Goal: Information Seeking & Learning: Find specific fact

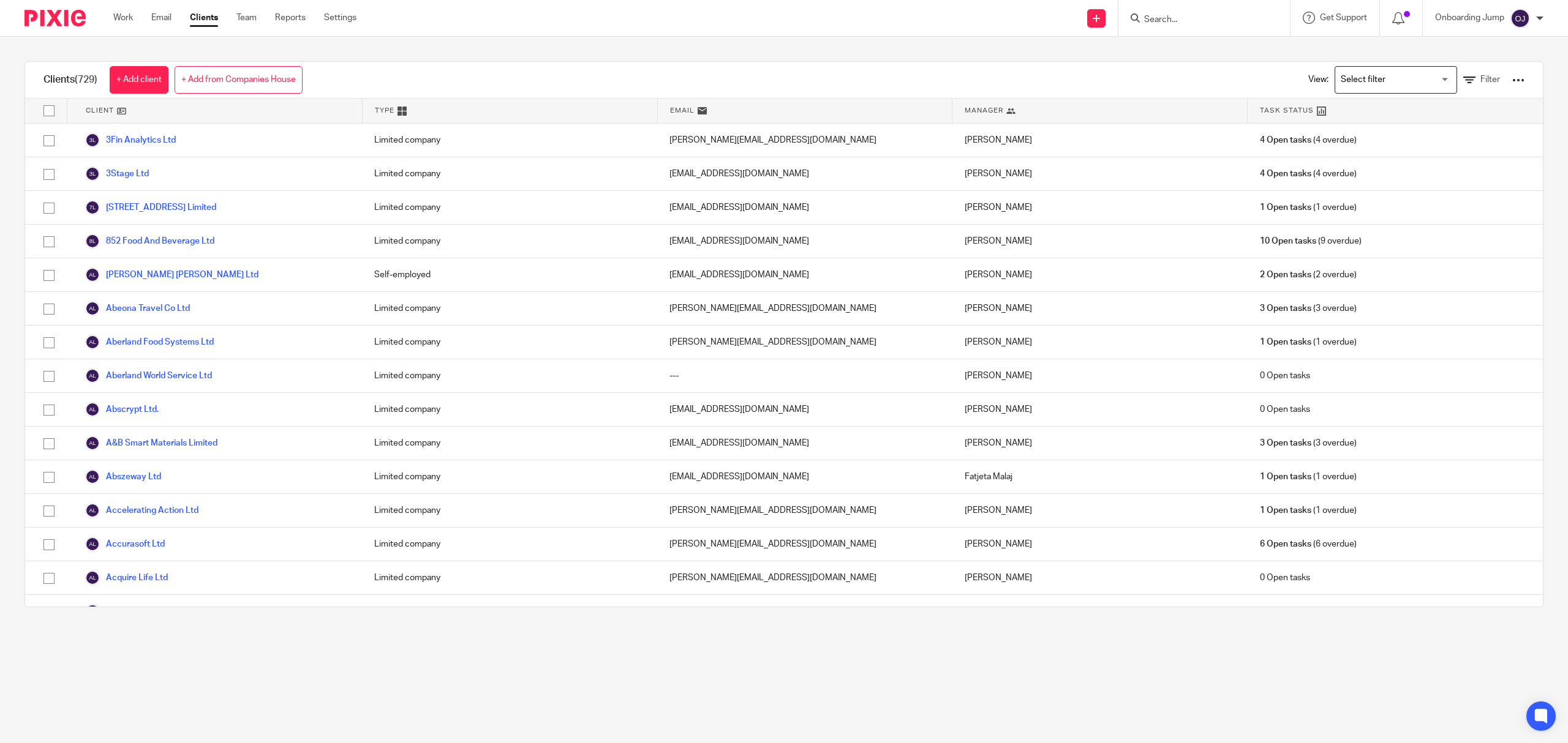
click at [1193, 20] on input "Search" at bounding box center [1197, 20] width 110 height 11
type input "econo"
click at [1262, 72] on link at bounding box center [1273, 81] width 265 height 28
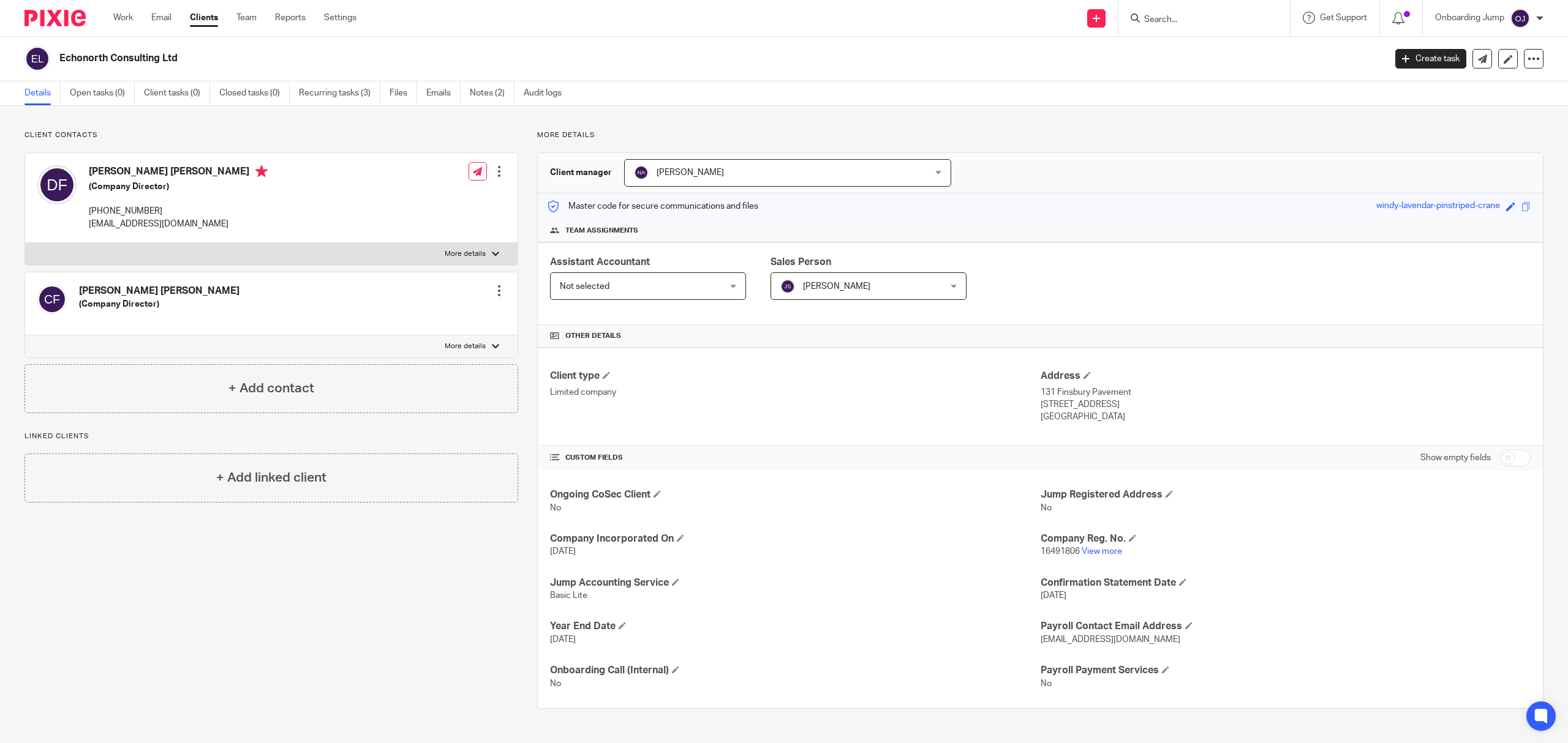
drag, startPoint x: 207, startPoint y: 62, endPoint x: 55, endPoint y: 66, distance: 152.1
click at [55, 66] on div "Echonorth Consulting Ltd" at bounding box center [701, 59] width 1353 height 26
click at [1196, 23] on input "Search" at bounding box center [1197, 20] width 110 height 11
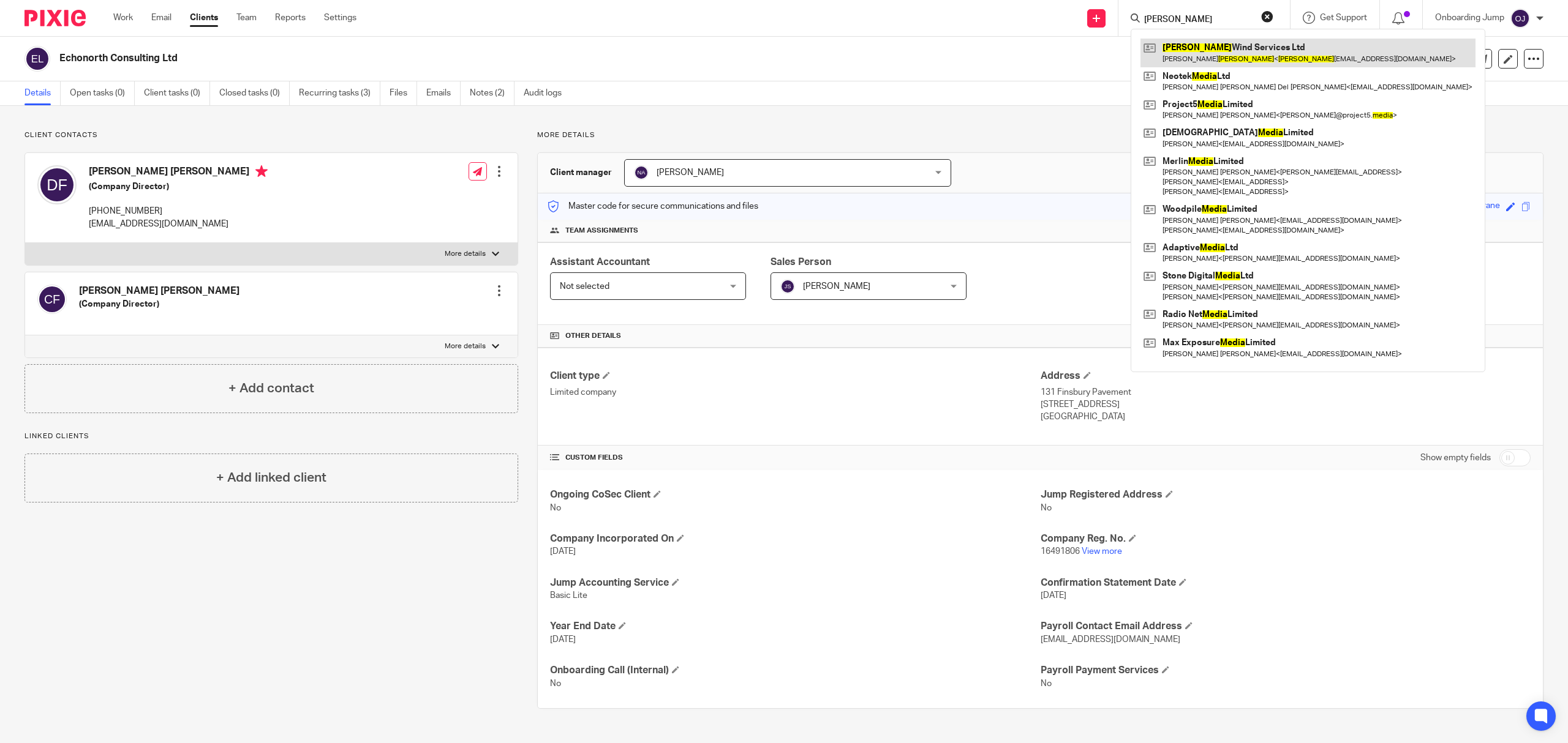
type input "mejia"
click at [1208, 53] on link at bounding box center [1308, 52] width 335 height 28
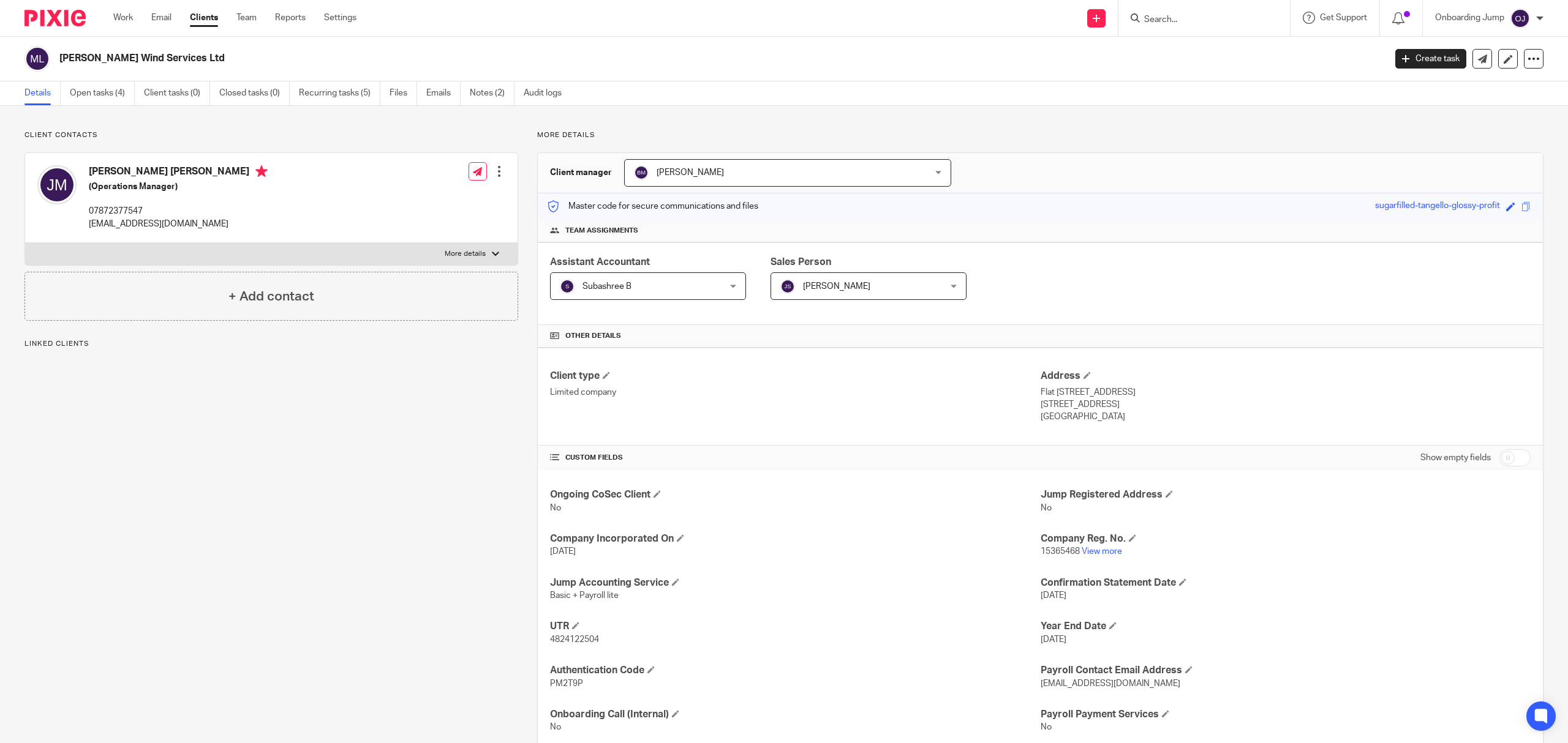
scroll to position [36, 0]
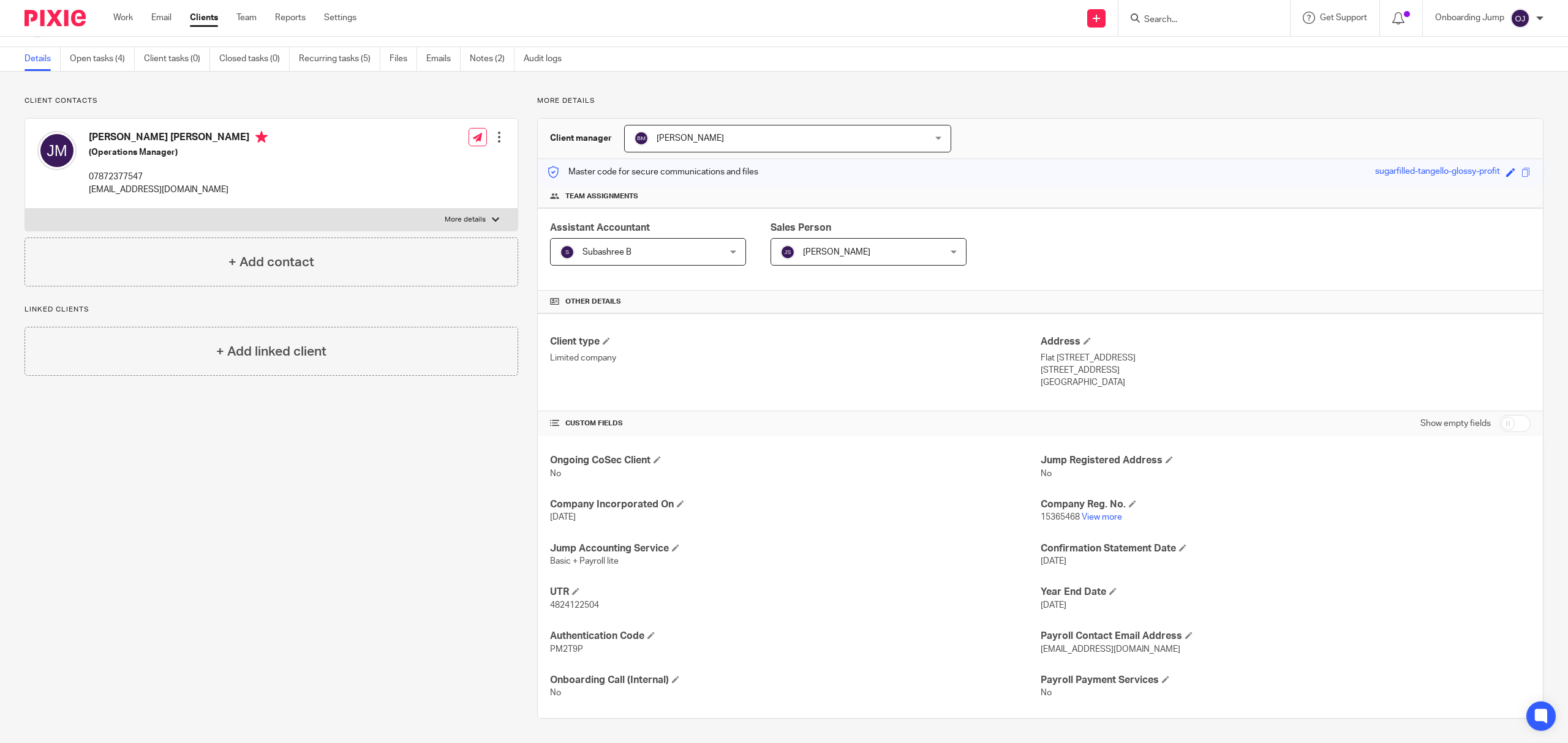
click at [1210, 12] on form at bounding box center [1208, 18] width 131 height 15
click at [1195, 21] on input "Search" at bounding box center [1197, 20] width 110 height 11
paste input "matt@therisegroup.co.uk"
type input "matt@therisegroup.co.uk"
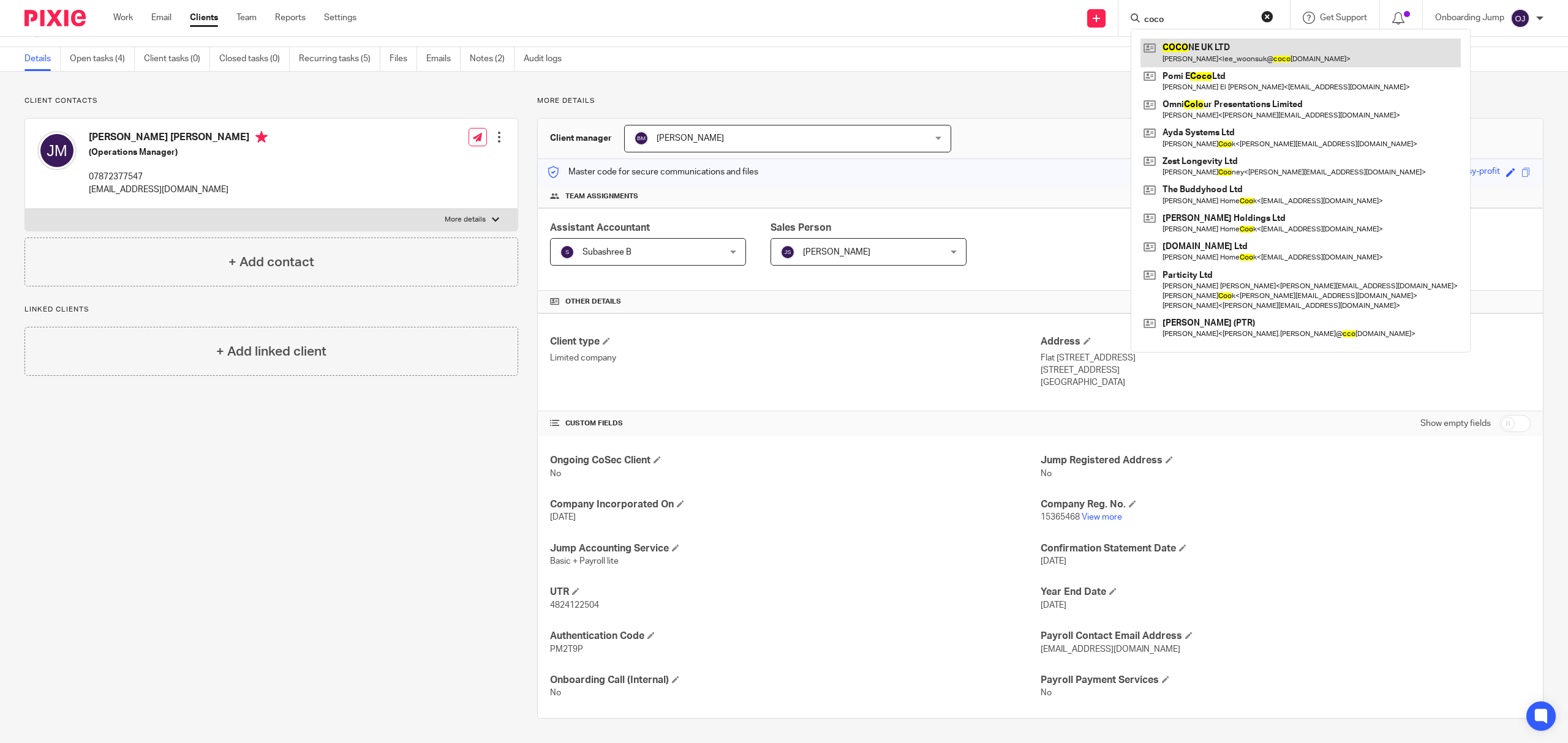
type input "coco"
click at [1220, 48] on link at bounding box center [1301, 52] width 320 height 28
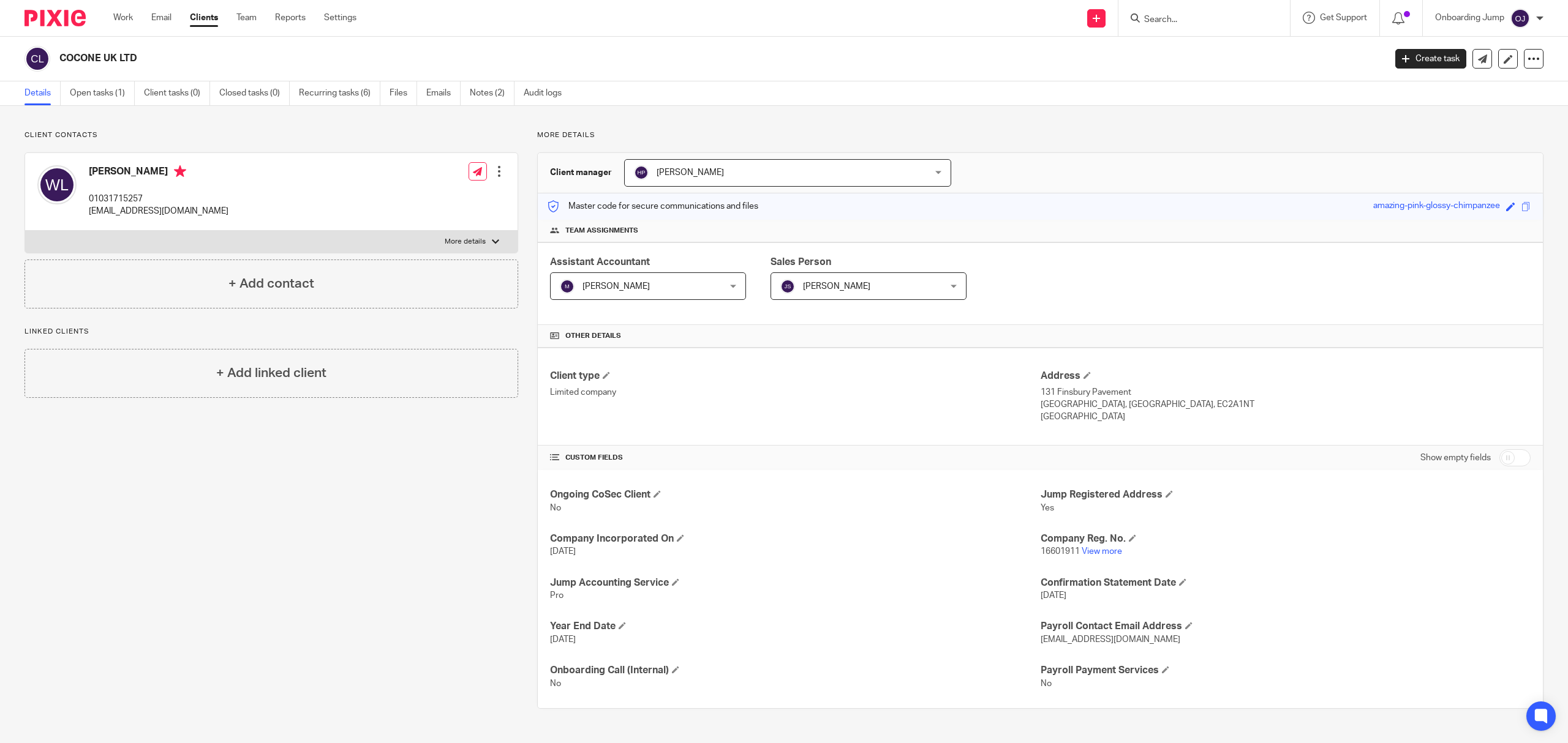
drag, startPoint x: 155, startPoint y: 172, endPoint x: 93, endPoint y: 172, distance: 62.0
click at [93, 172] on h4 "[PERSON_NAME]" at bounding box center [159, 173] width 139 height 15
copy h4 "[PERSON_NAME]"
click at [1515, 456] on input "checkbox" at bounding box center [1515, 457] width 31 height 17
checkbox input "true"
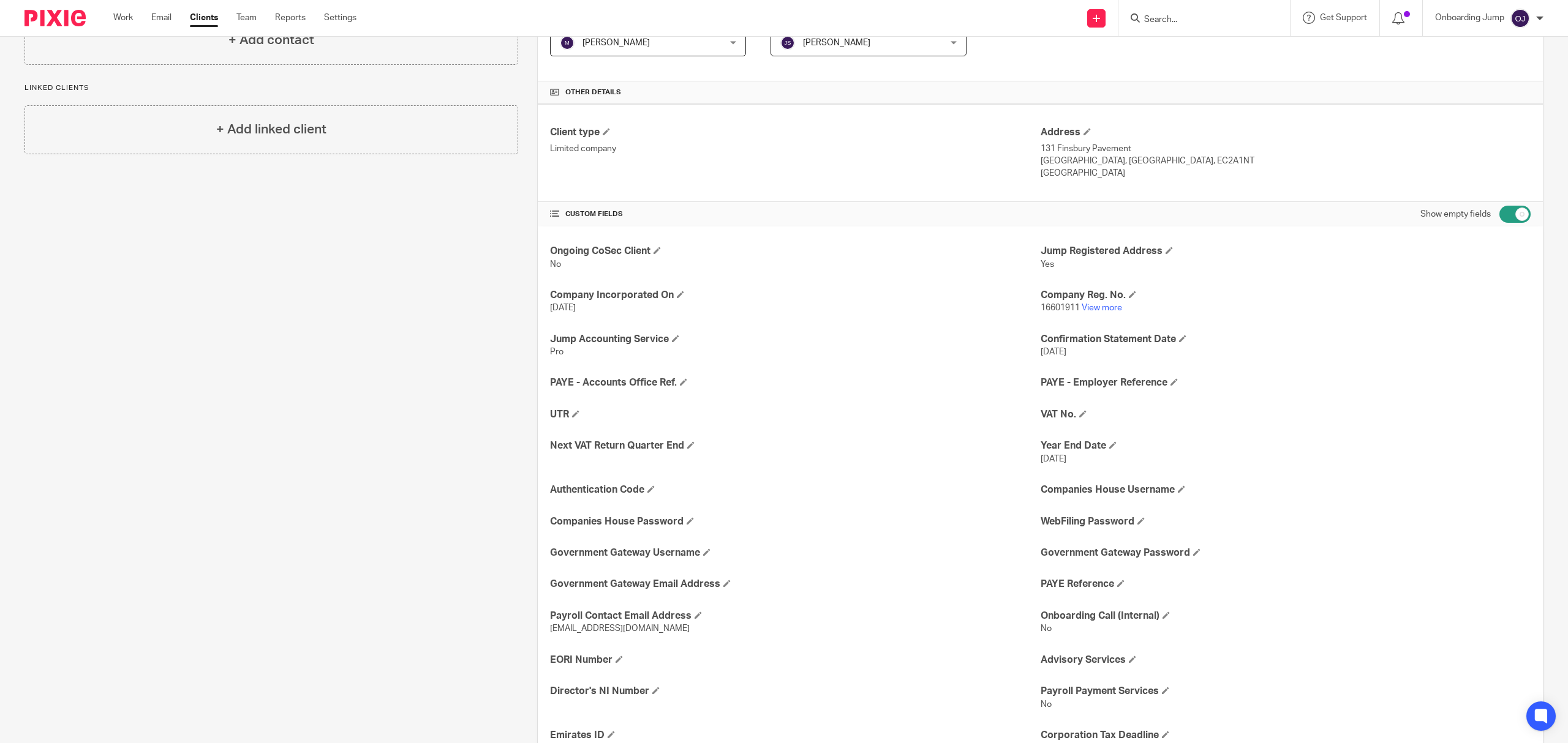
scroll to position [245, 0]
click at [573, 413] on span at bounding box center [576, 412] width 8 height 8
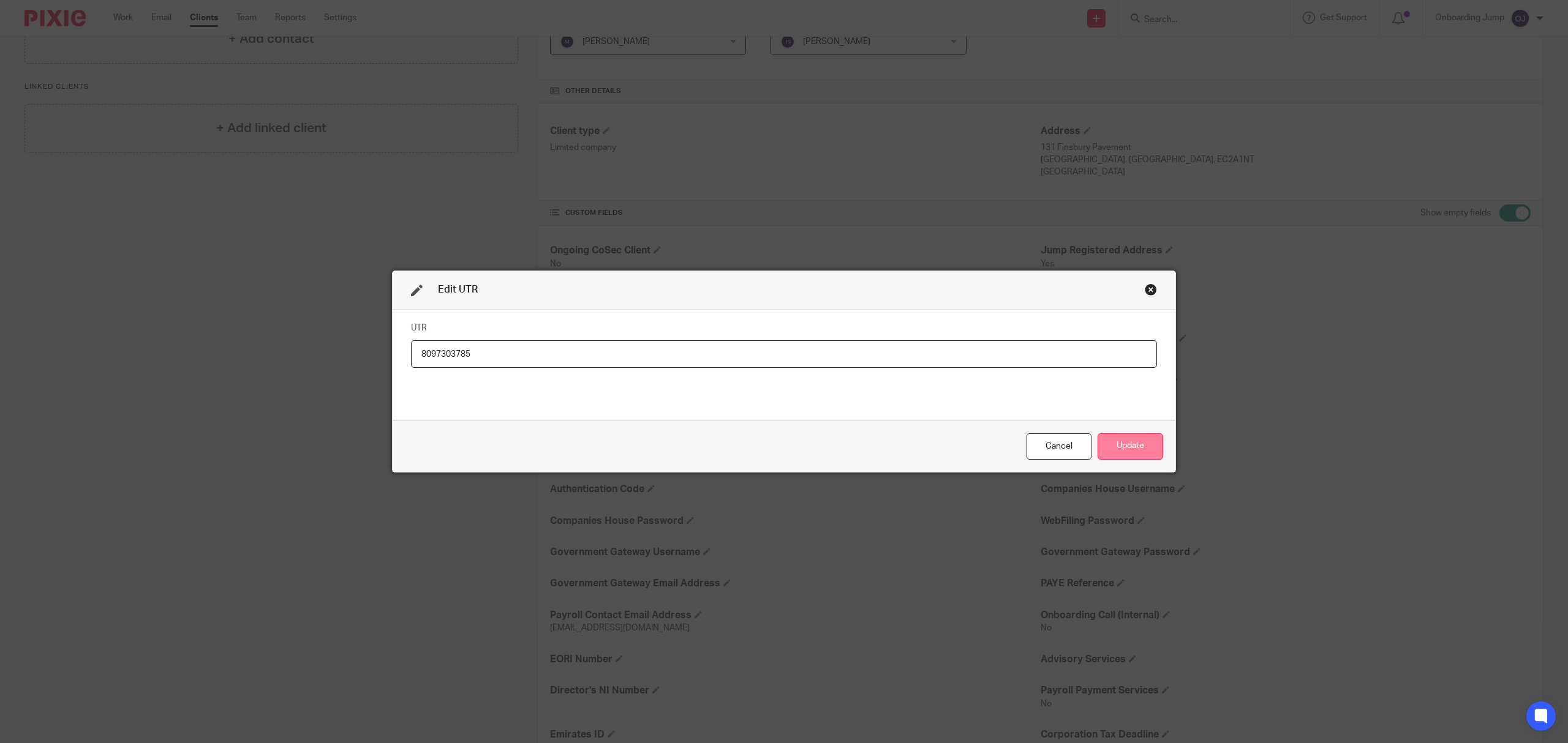
type input "8097303785"
click at [1137, 446] on button "Update" at bounding box center [1130, 446] width 66 height 27
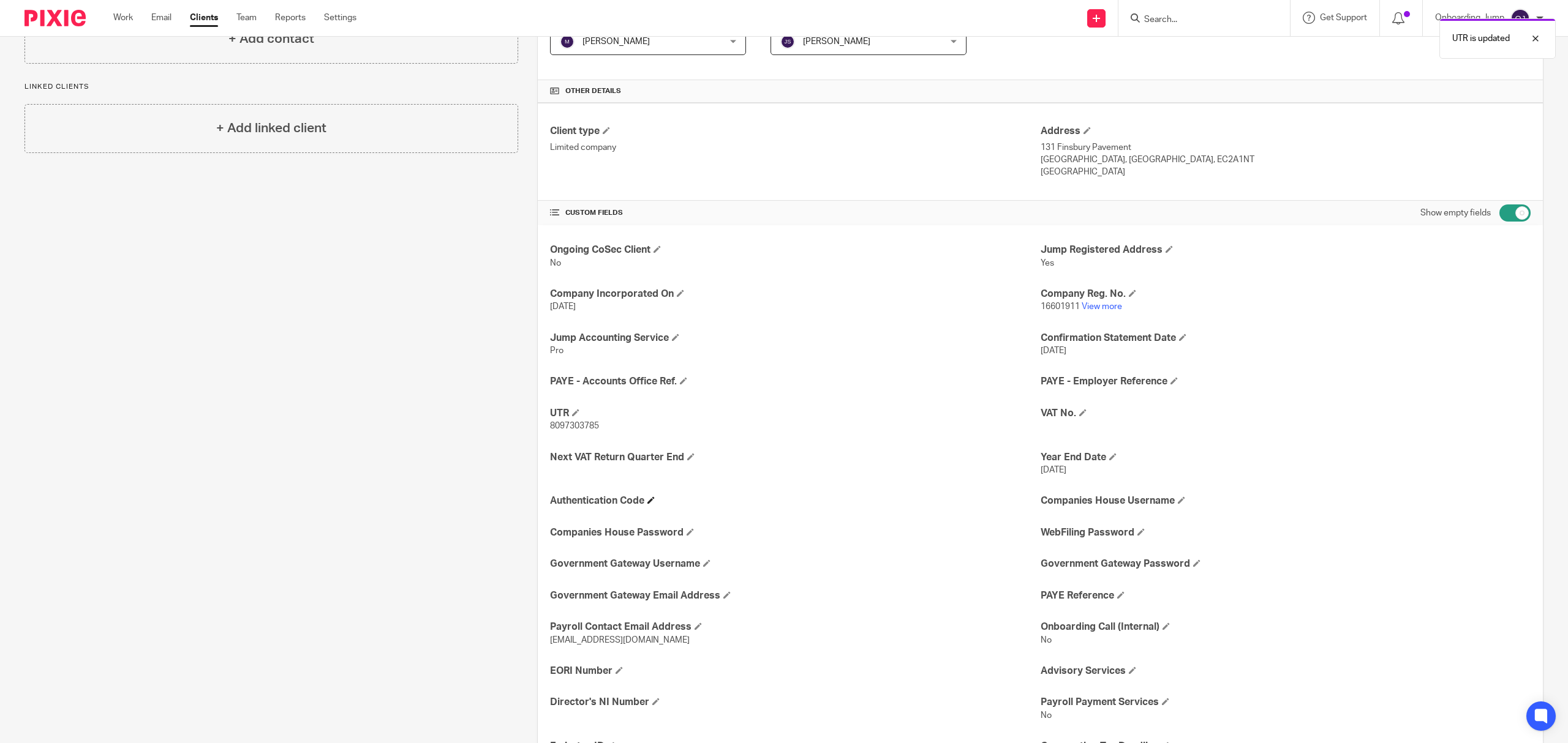
scroll to position [0, 0]
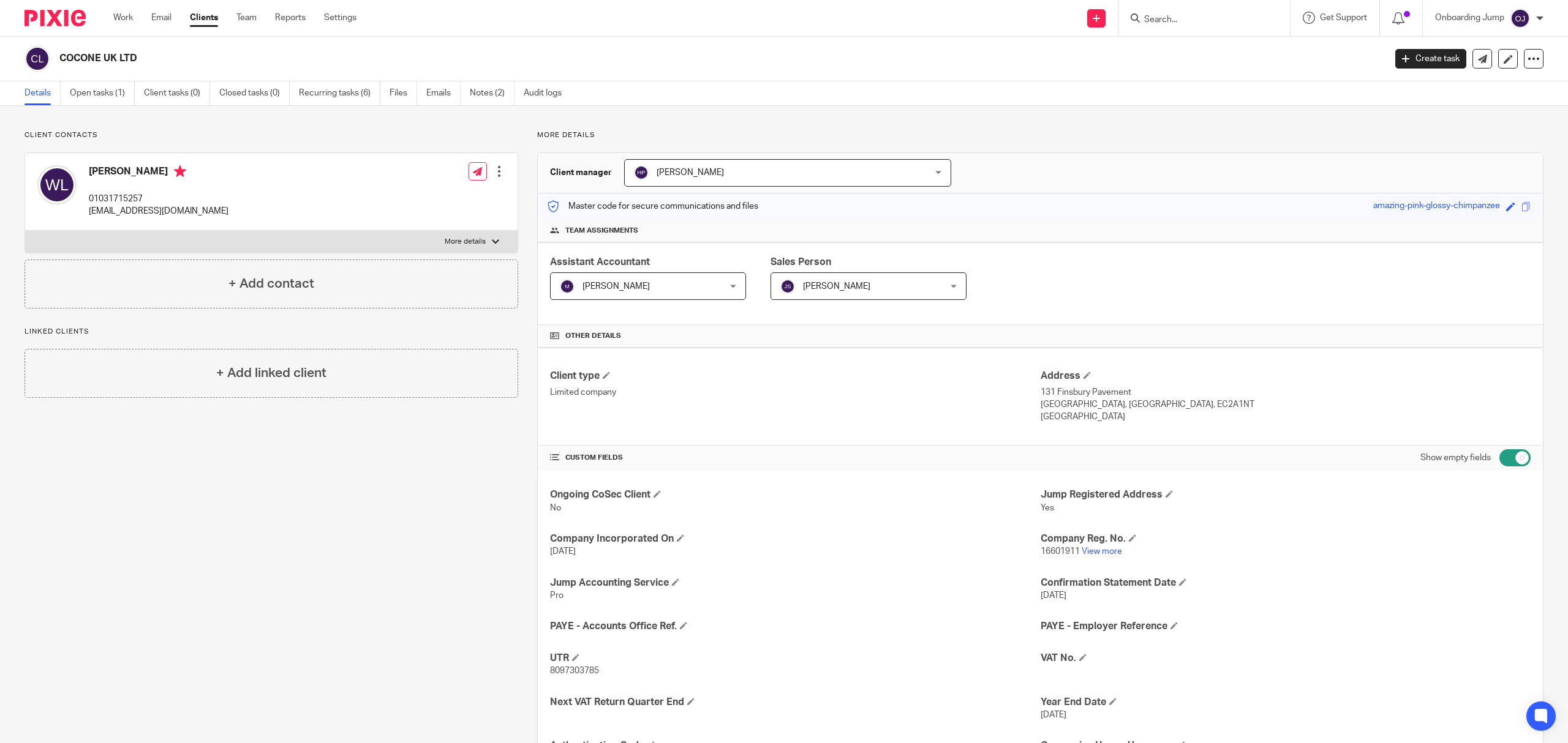
click at [1171, 21] on input "Search" at bounding box center [1197, 20] width 110 height 11
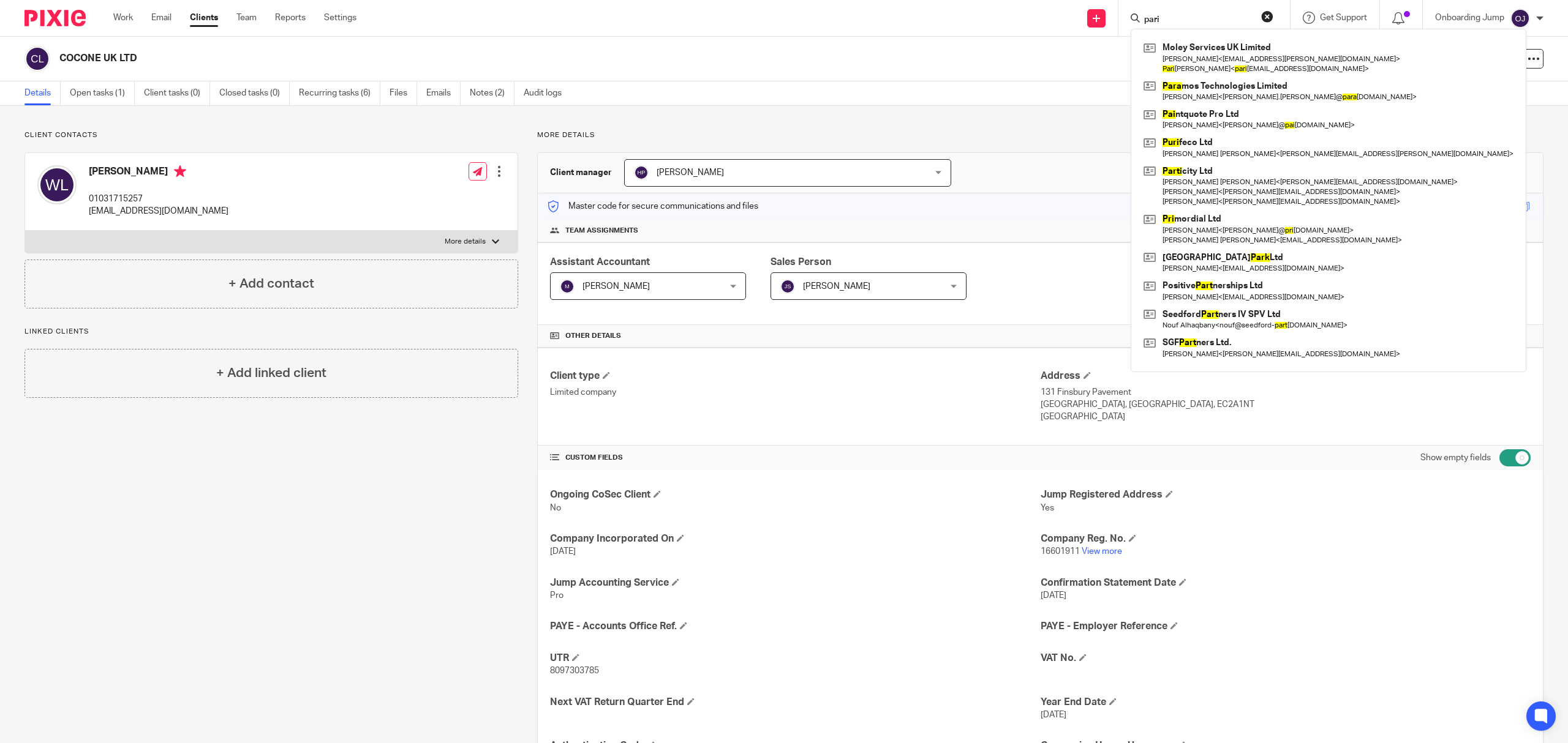
type input "pari"
click at [1049, 552] on span "16601911" at bounding box center [1060, 552] width 39 height 9
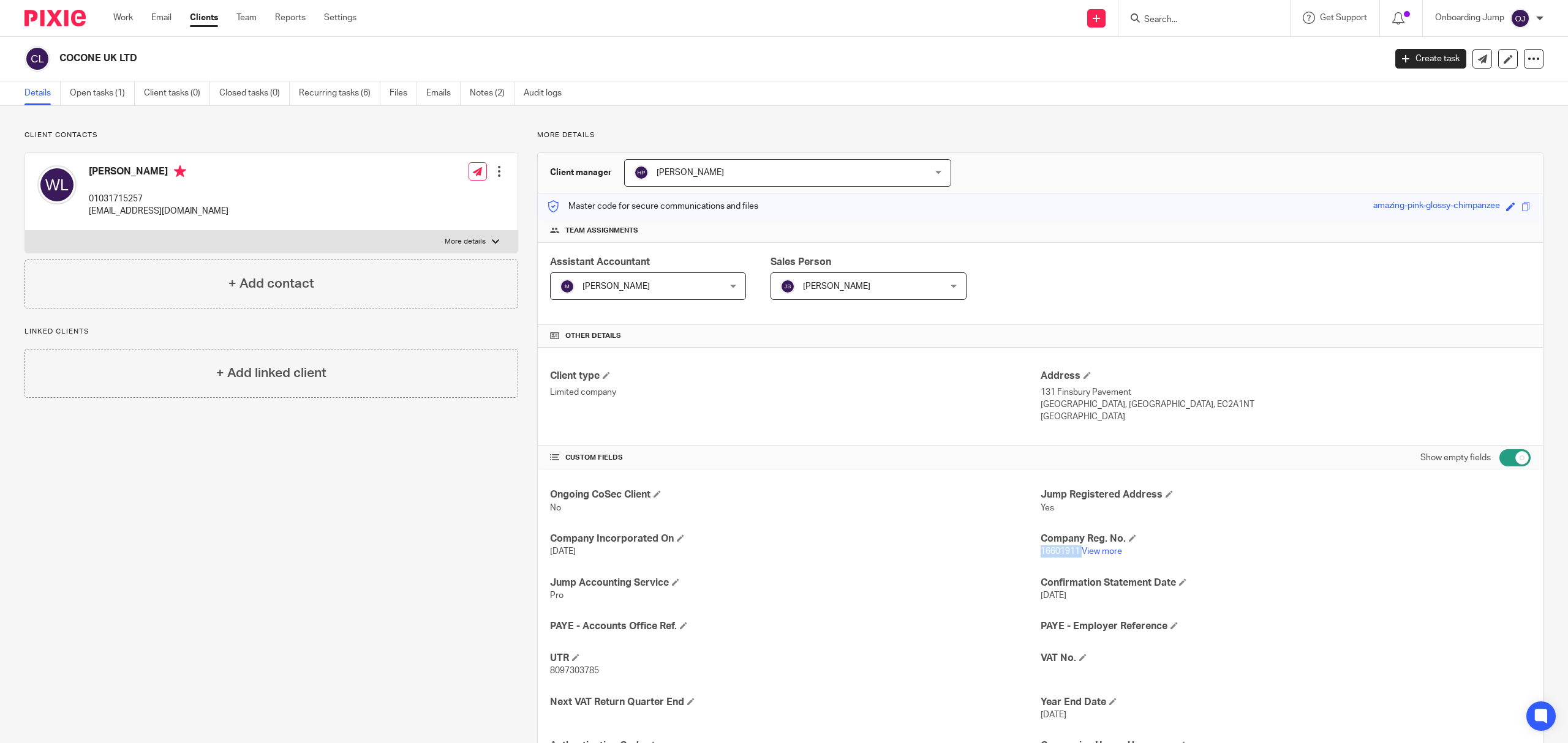
click at [1049, 552] on span "16601911" at bounding box center [1060, 552] width 39 height 9
copy p "16601911"
click at [1159, 23] on input "Search" at bounding box center [1197, 20] width 110 height 11
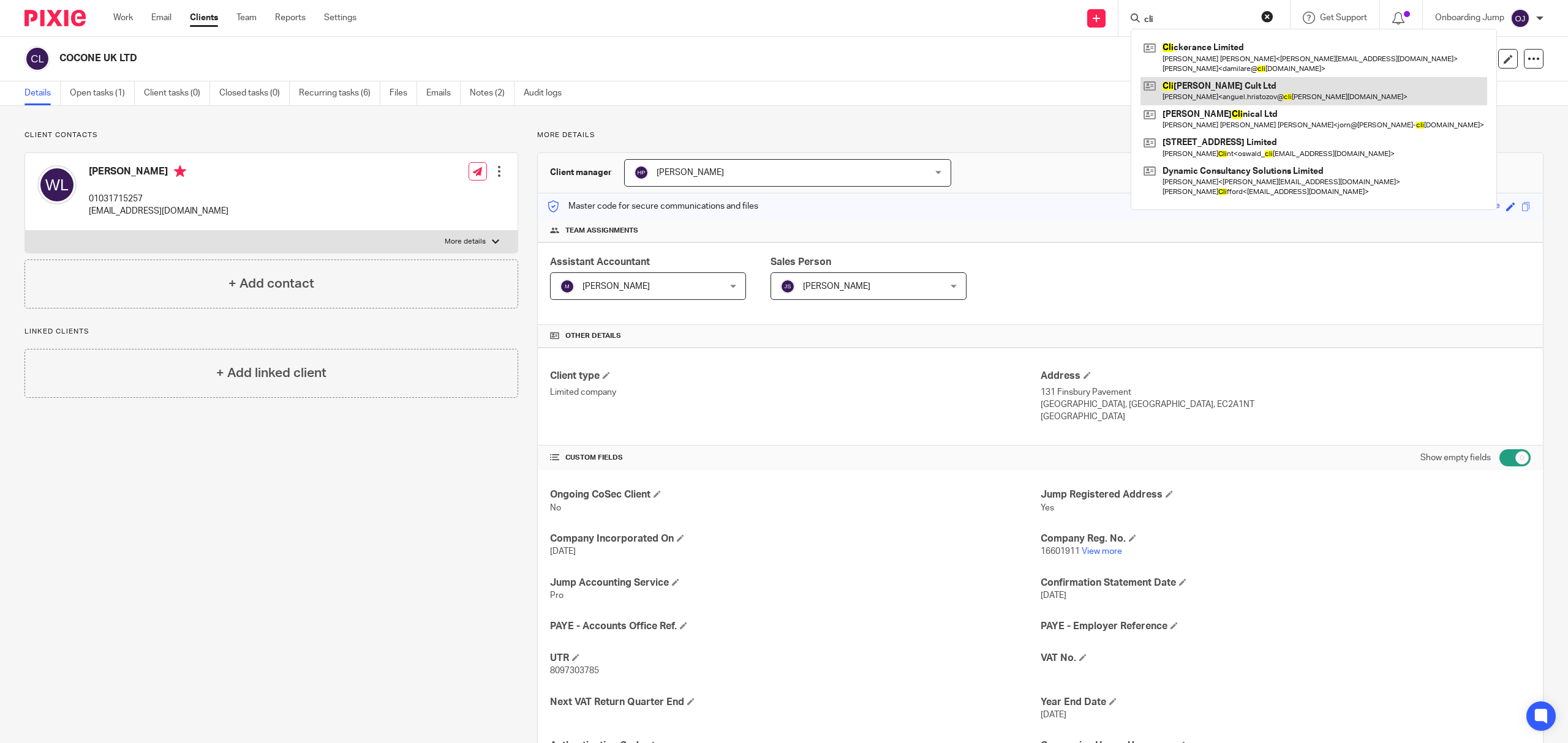
type input "cli"
click at [1272, 100] on link at bounding box center [1314, 91] width 347 height 28
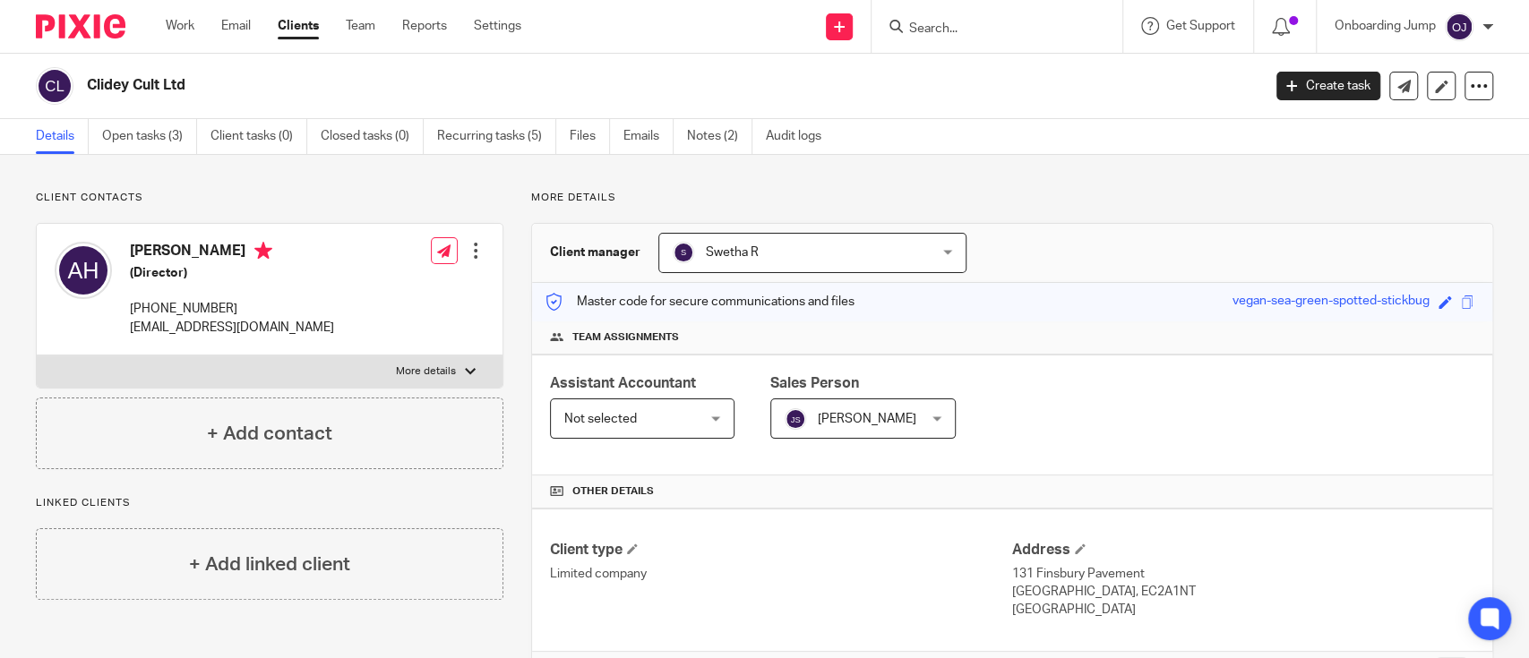
click at [1055, 23] on input "Search" at bounding box center [987, 29] width 161 height 16
paste input "[PERSON_NAME][DATE]"
paste input "Ascendency Analytics"
type input "Ascendency Analytics"
click at [1057, 61] on p "No results found." at bounding box center [1045, 65] width 275 height 18
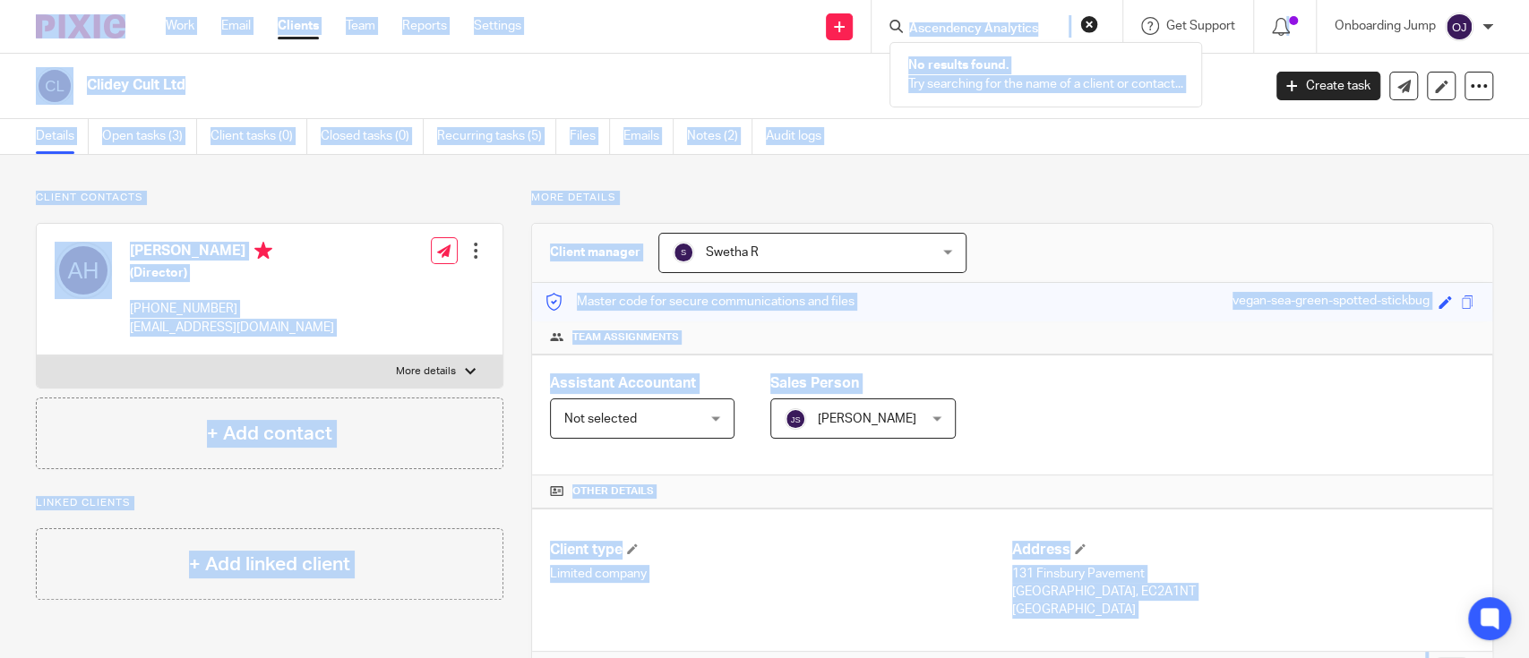
click at [1059, 27] on input "Ascendency Analytics" at bounding box center [987, 29] width 161 height 16
click at [1058, 24] on input "Ascendency Analytics" at bounding box center [987, 29] width 161 height 16
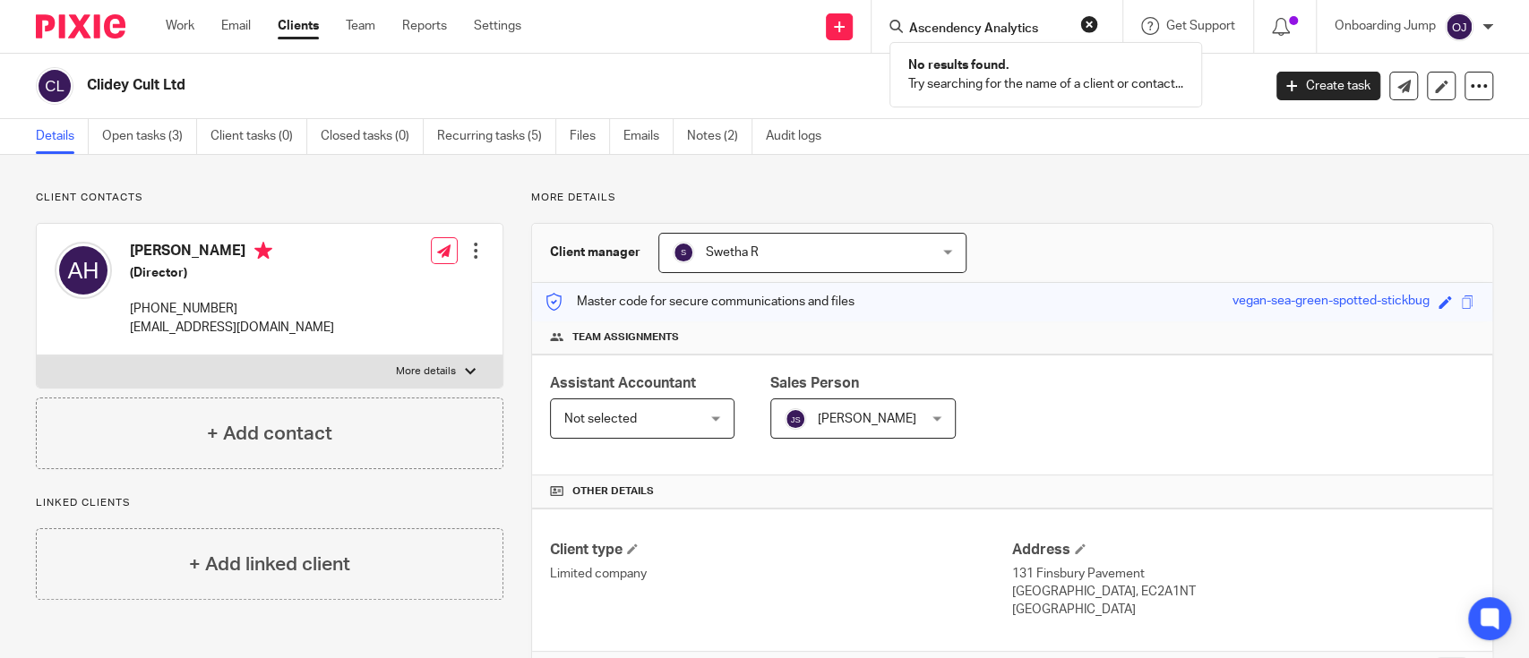
click at [1058, 24] on input "Ascendency Analytics" at bounding box center [987, 29] width 161 height 16
paste input "[PERSON_NAME]"
type input "[PERSON_NAME]"
drag, startPoint x: 974, startPoint y: 27, endPoint x: 843, endPoint y: 41, distance: 131.6
click at [842, 44] on div "Send new email Create task Add client [PERSON_NAME] No results found. Try searc…" at bounding box center [1038, 26] width 981 height 53
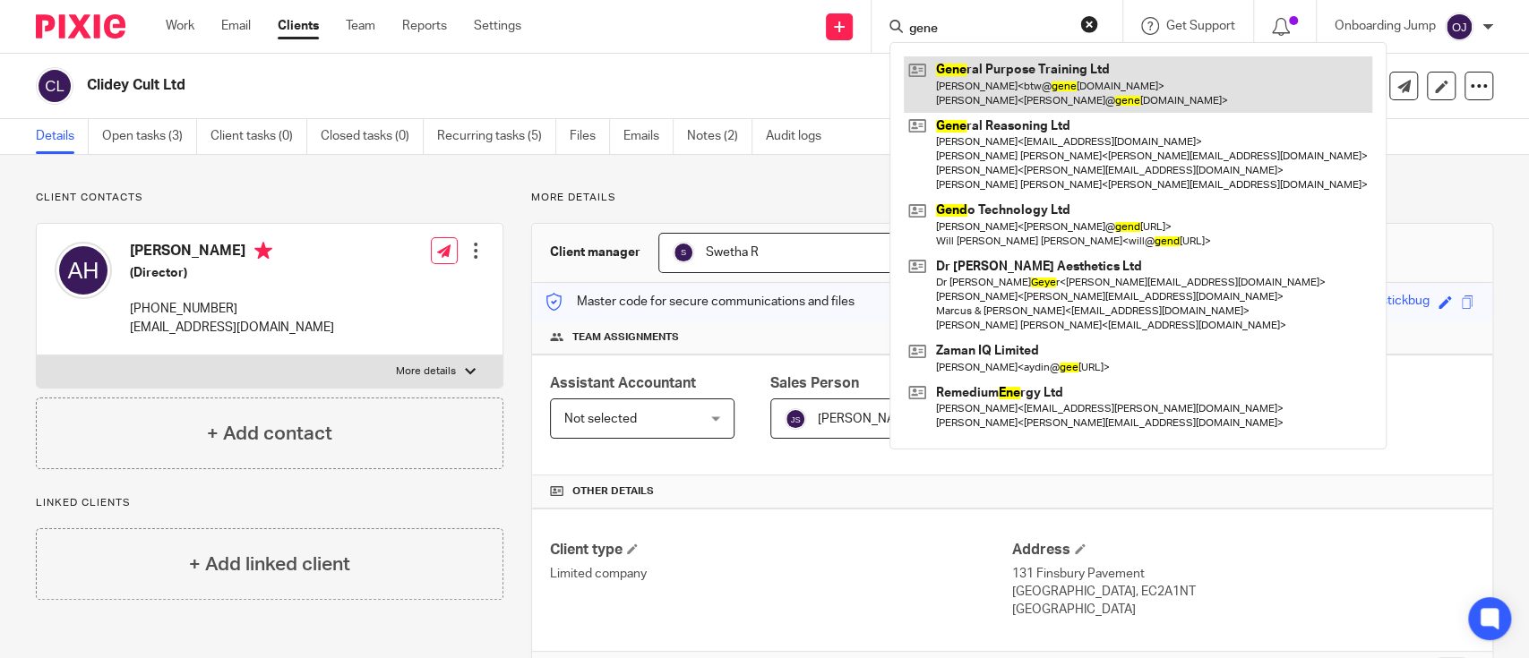
type input "gene"
click at [1012, 67] on link at bounding box center [1138, 84] width 468 height 56
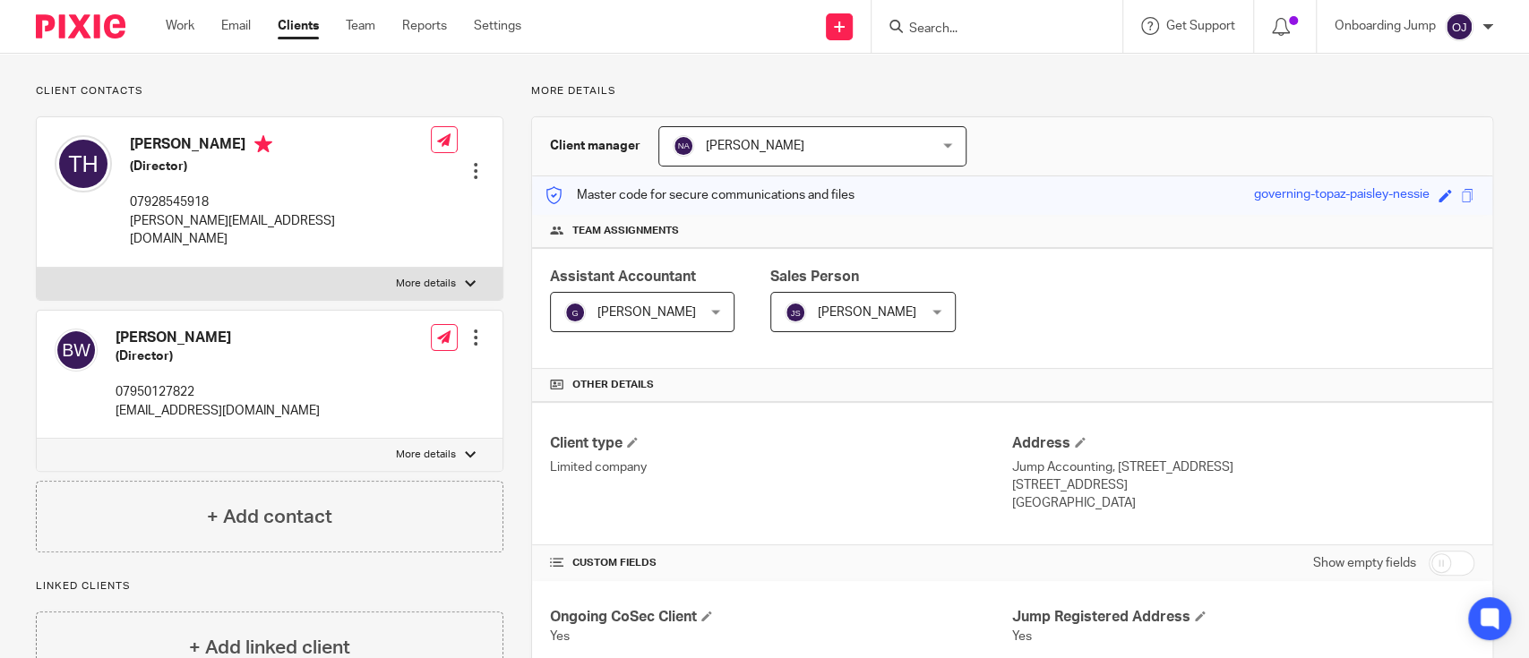
scroll to position [286, 0]
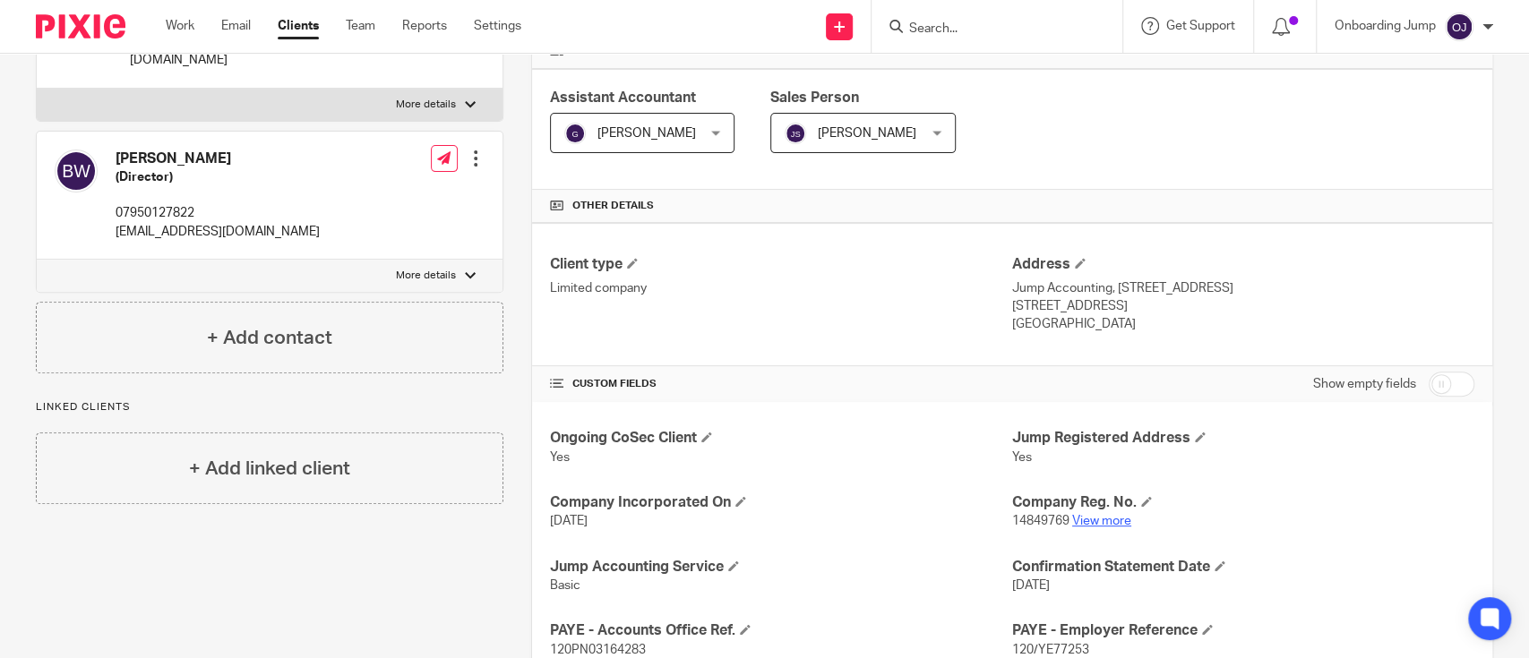
click at [1087, 524] on link "View more" at bounding box center [1101, 521] width 59 height 13
click at [958, 35] on input "Search" at bounding box center [987, 29] width 161 height 16
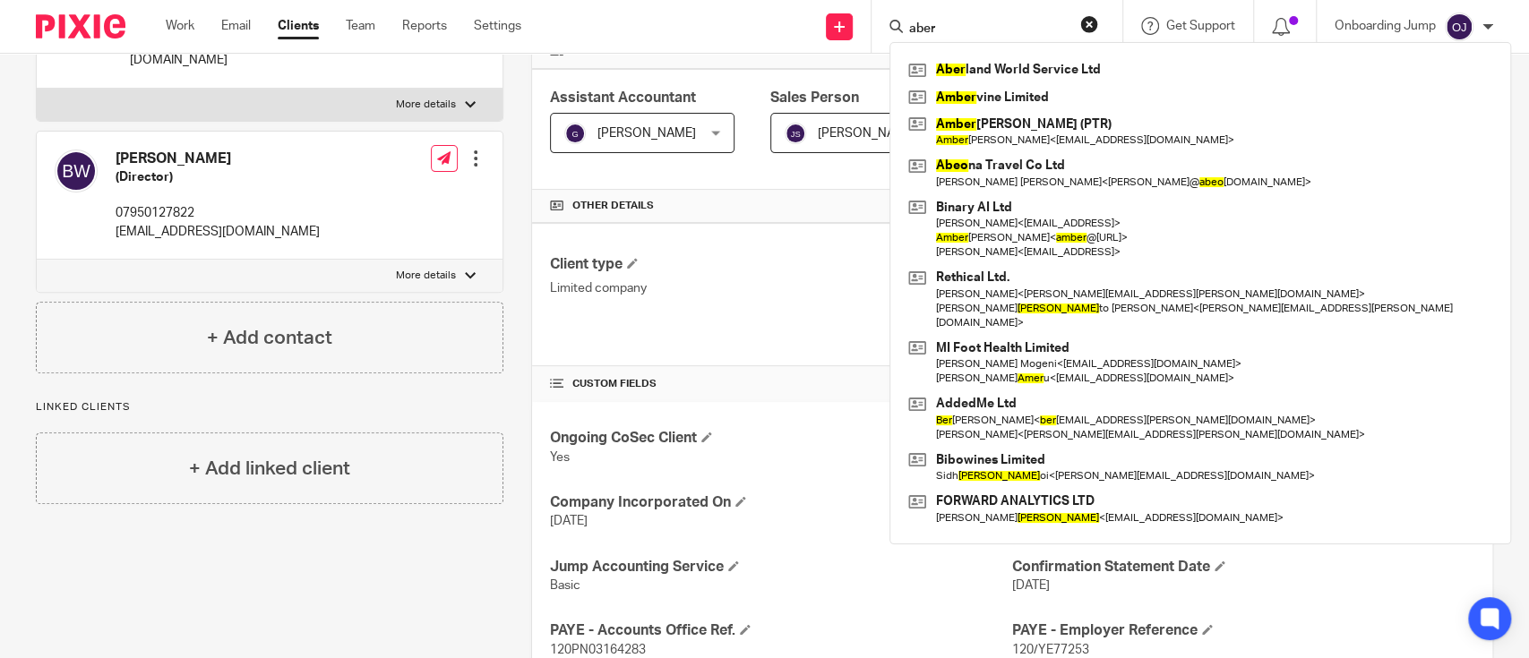
type input "aber"
click at [296, 31] on link "Clients" at bounding box center [298, 26] width 41 height 18
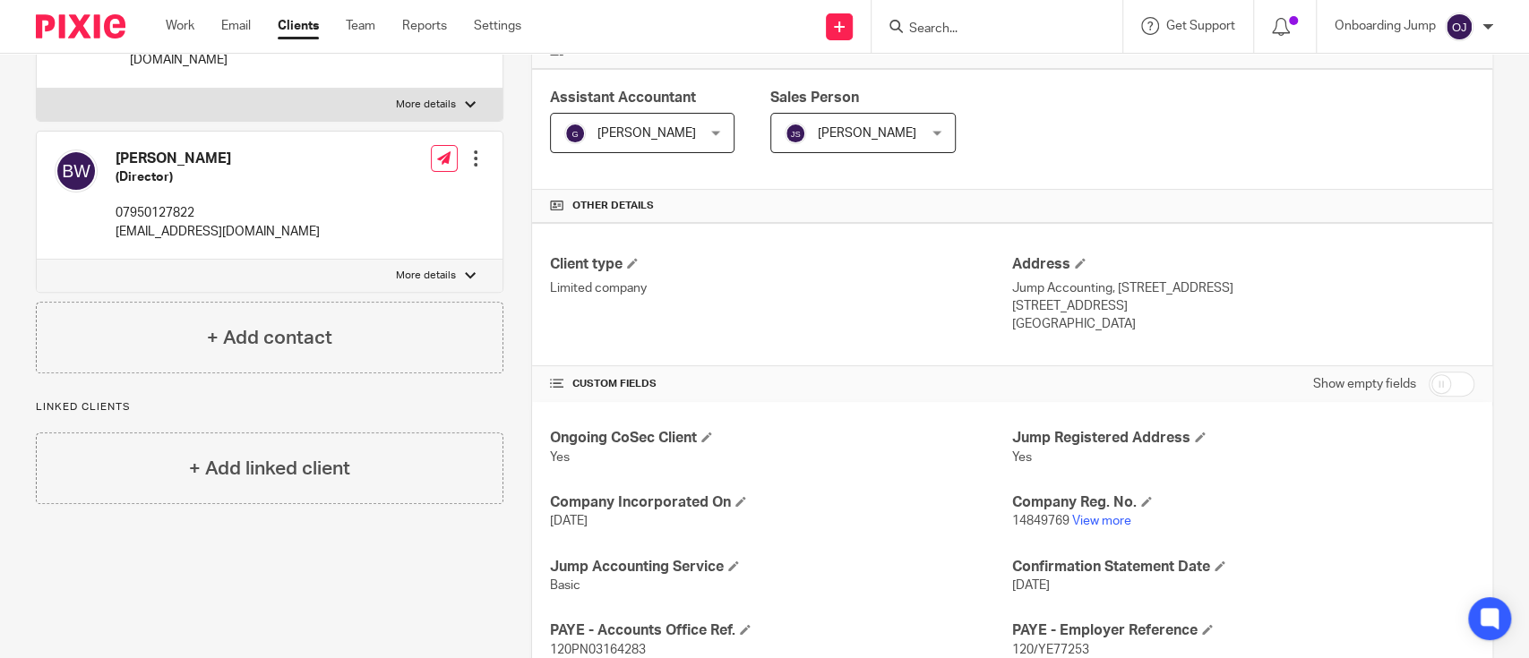
click at [296, 31] on link "Clients" at bounding box center [298, 26] width 41 height 18
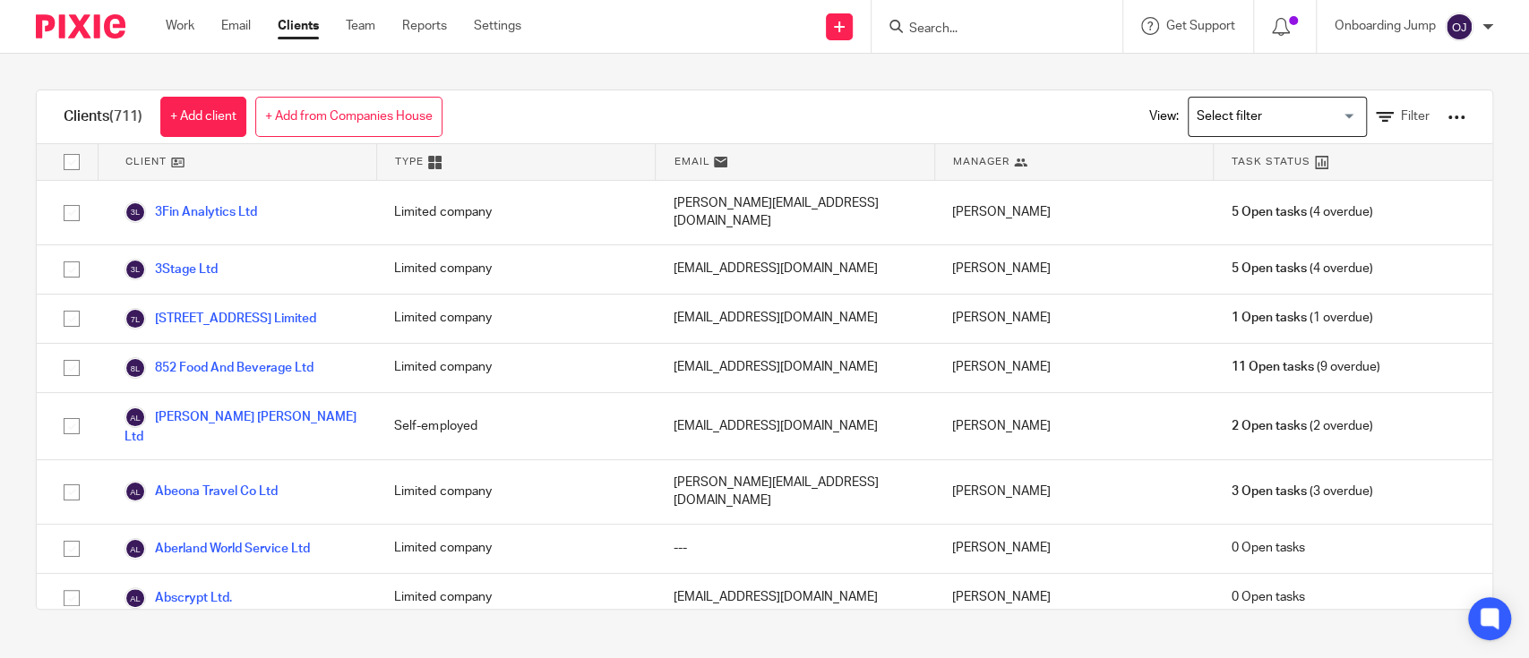
scroll to position [511, 0]
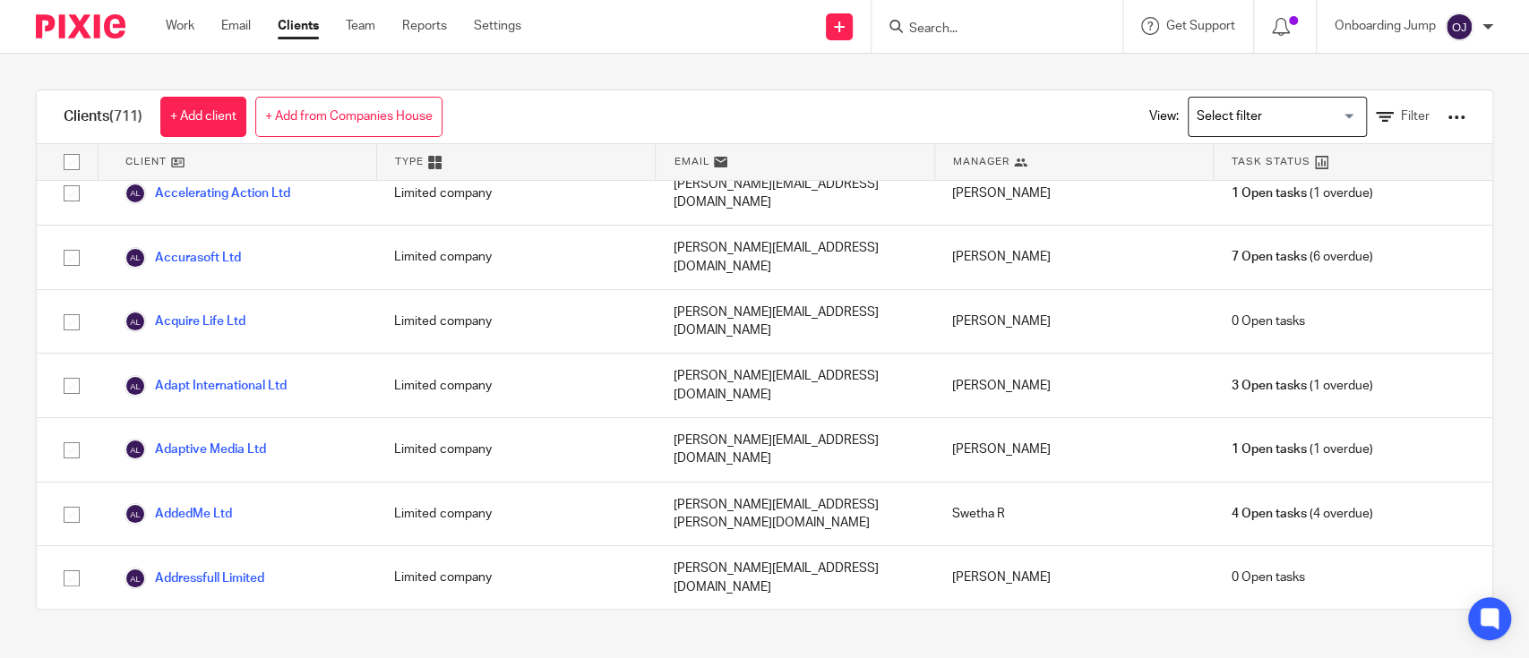
click at [978, 32] on input "Search" at bounding box center [987, 29] width 161 height 16
paste input "alex@wizardresearch.co.uk"
type input "a"
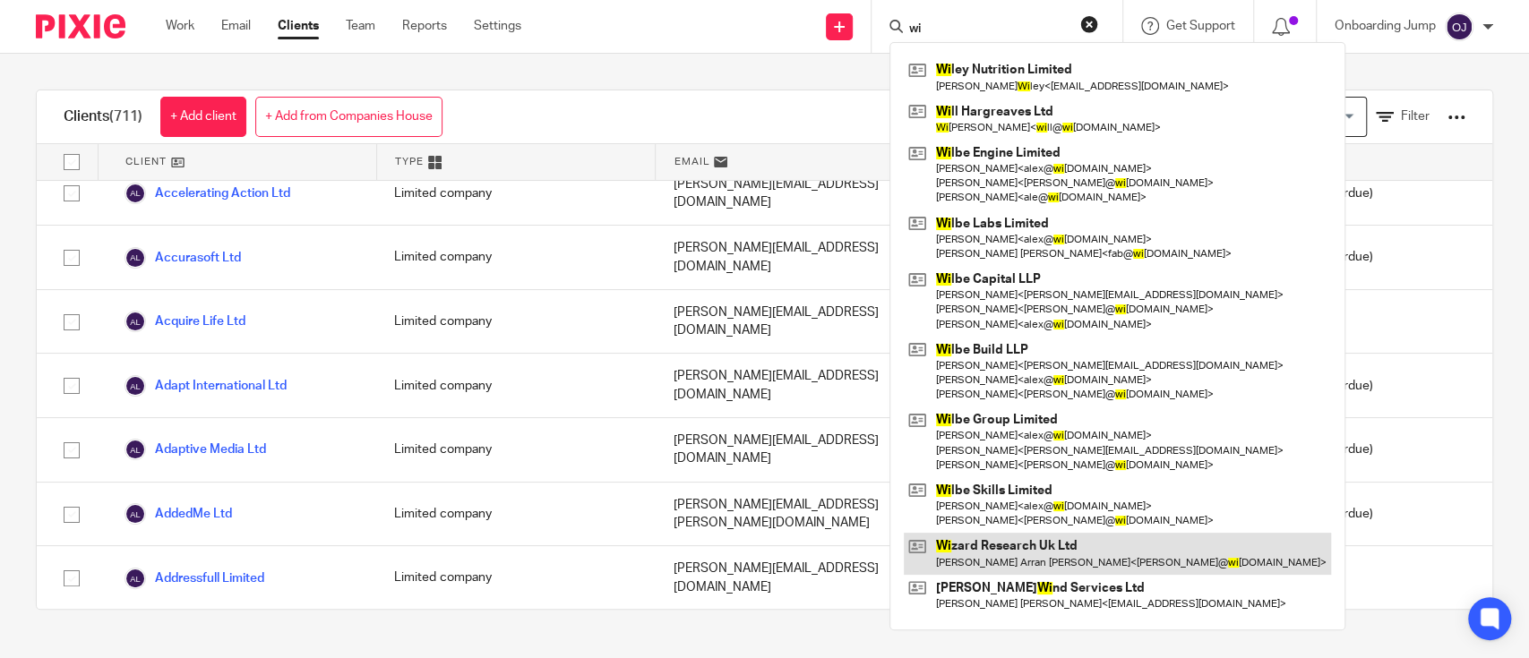
type input "wi"
click at [949, 555] on link at bounding box center [1117, 553] width 427 height 41
click at [975, 563] on link at bounding box center [1117, 553] width 427 height 41
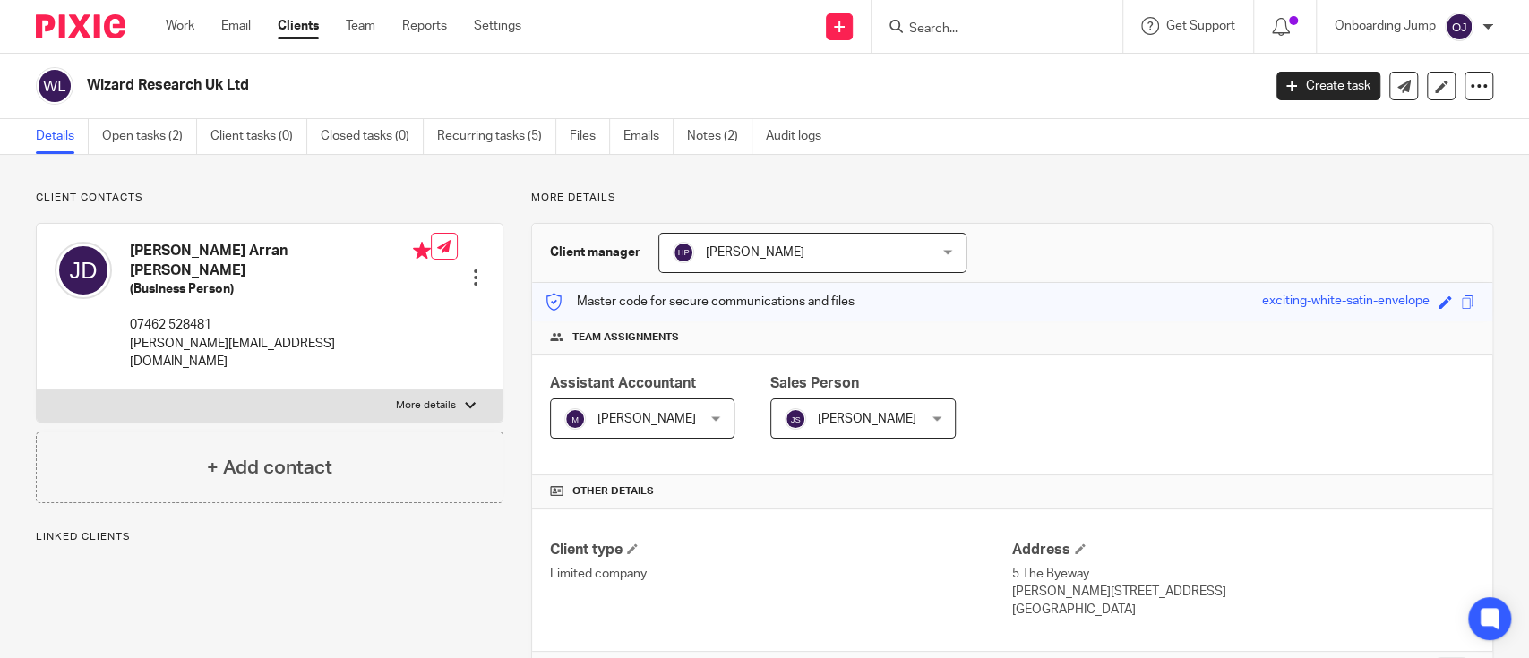
scroll to position [244, 0]
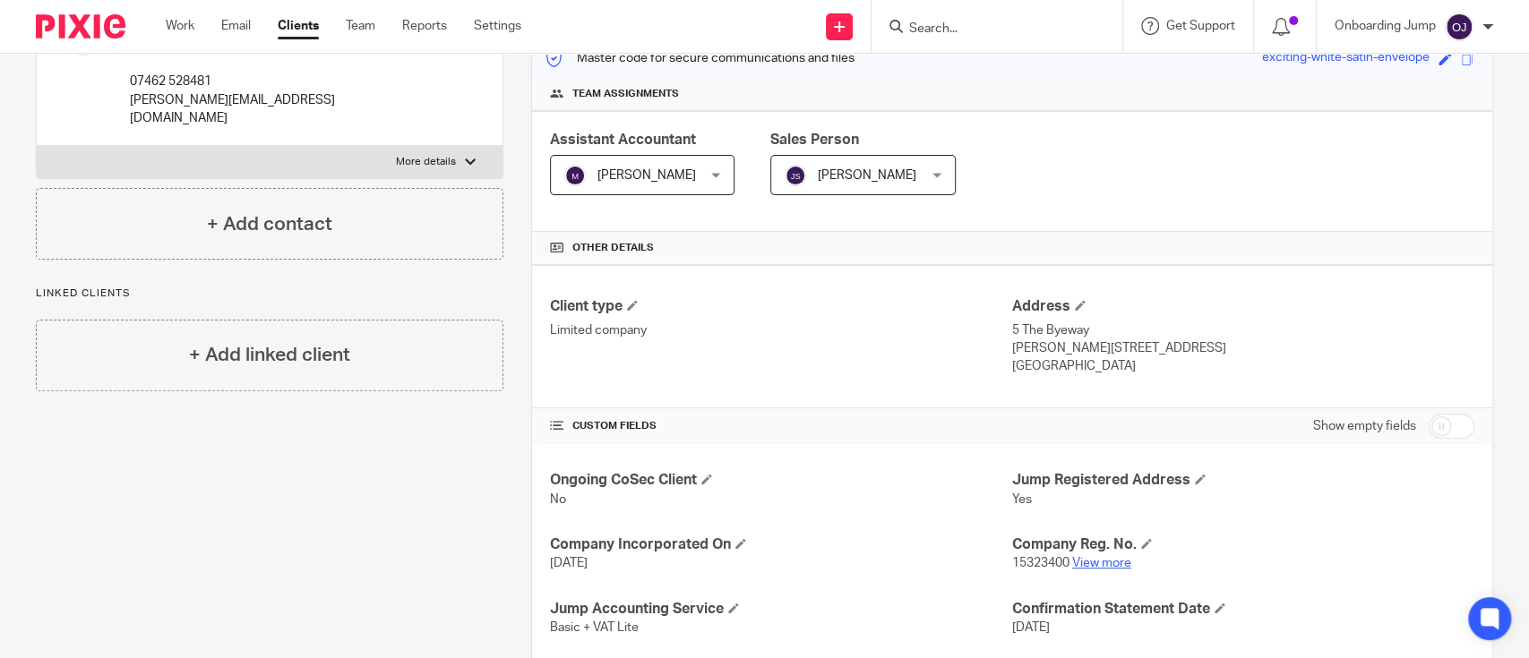
click at [1093, 566] on link "View more" at bounding box center [1101, 563] width 59 height 13
click at [1021, 35] on input "Search" at bounding box center [987, 29] width 161 height 16
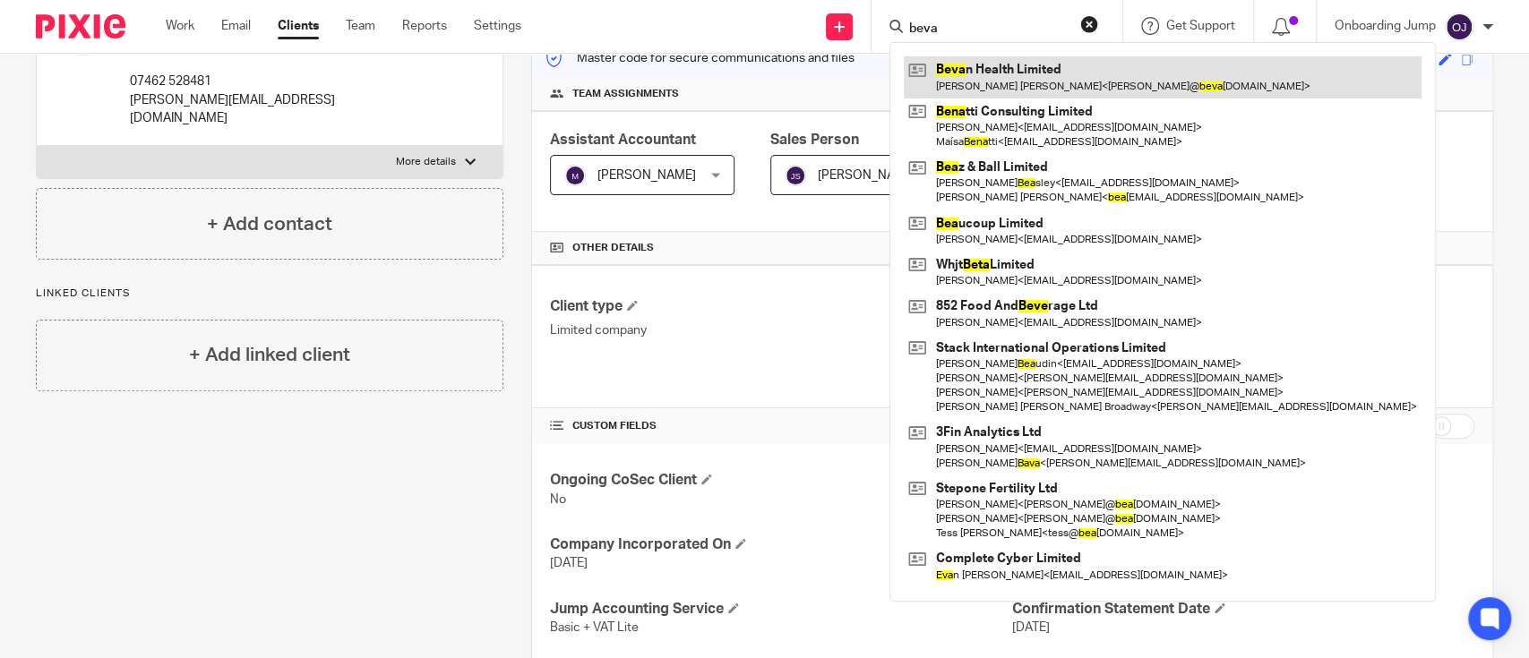
type input "beva"
click at [1034, 68] on link at bounding box center [1163, 76] width 518 height 41
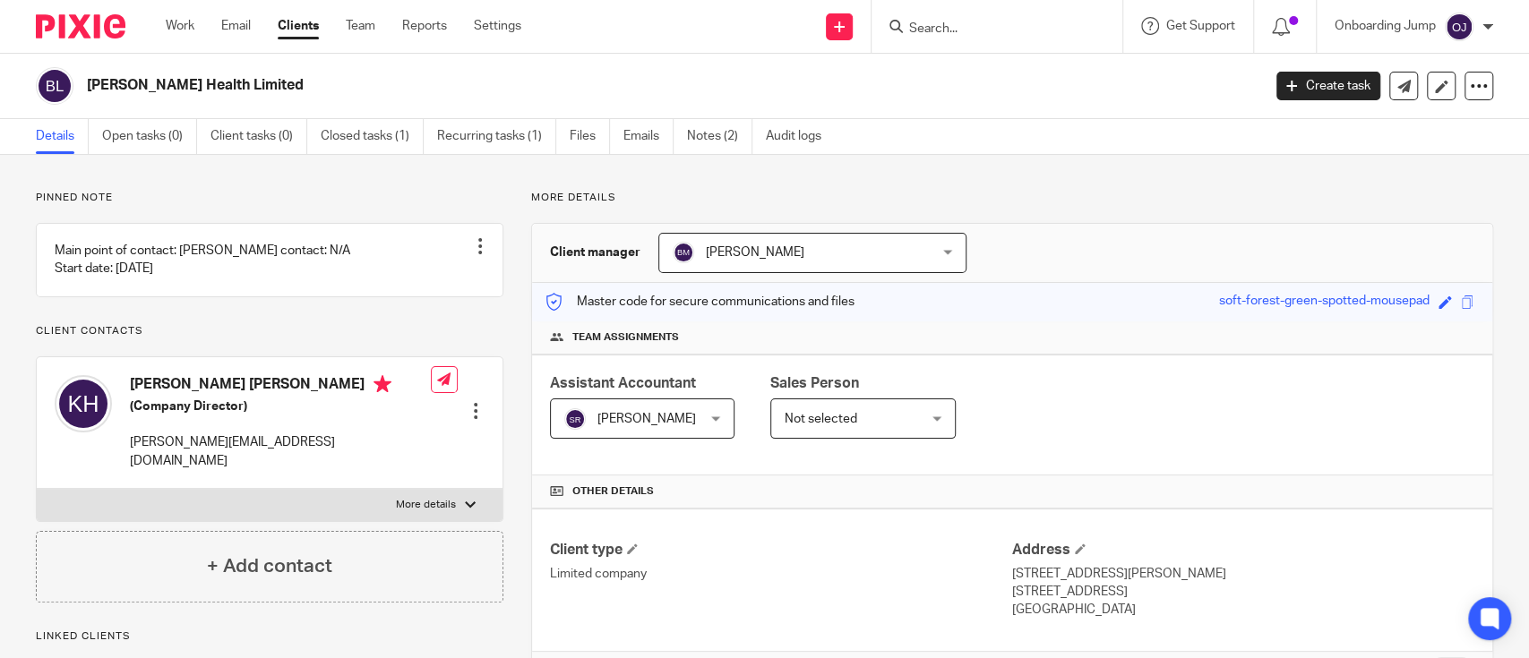
click at [970, 28] on input "Search" at bounding box center [987, 29] width 161 height 16
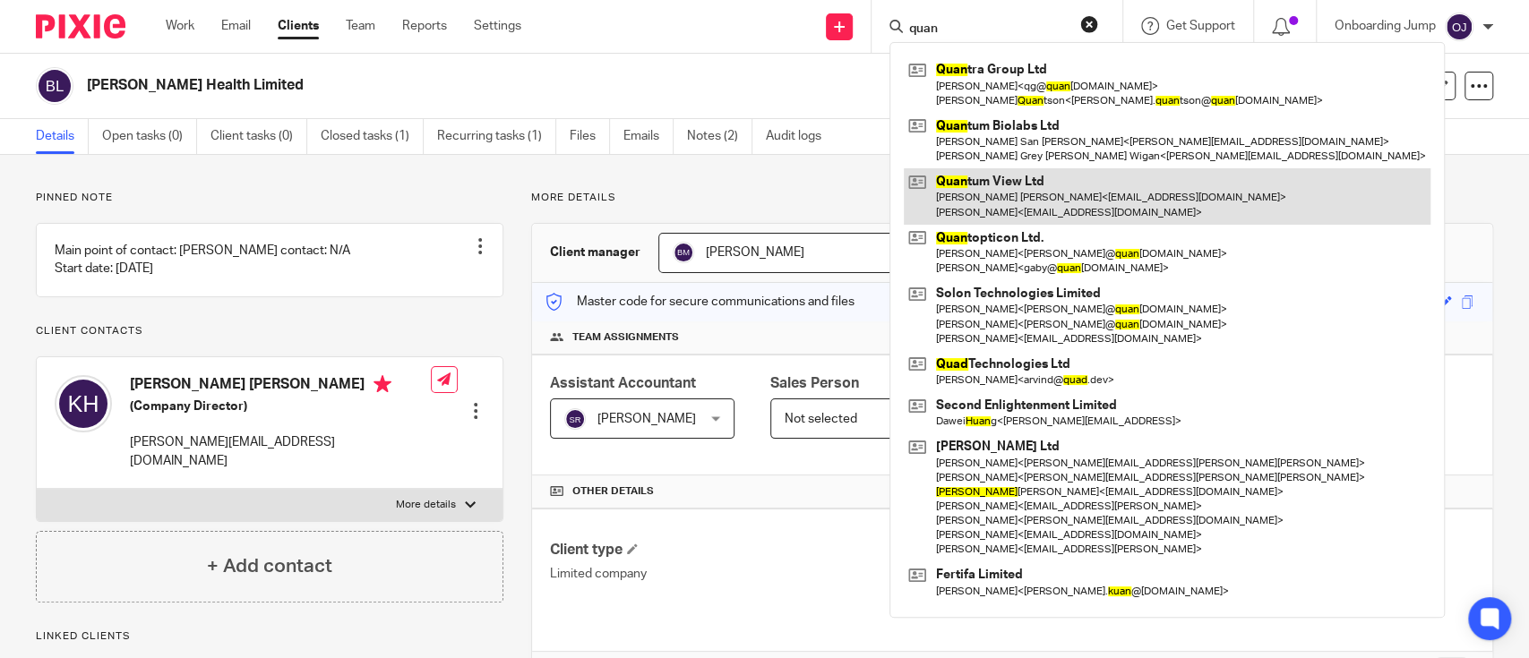
type input "quan"
click at [994, 202] on link at bounding box center [1167, 196] width 527 height 56
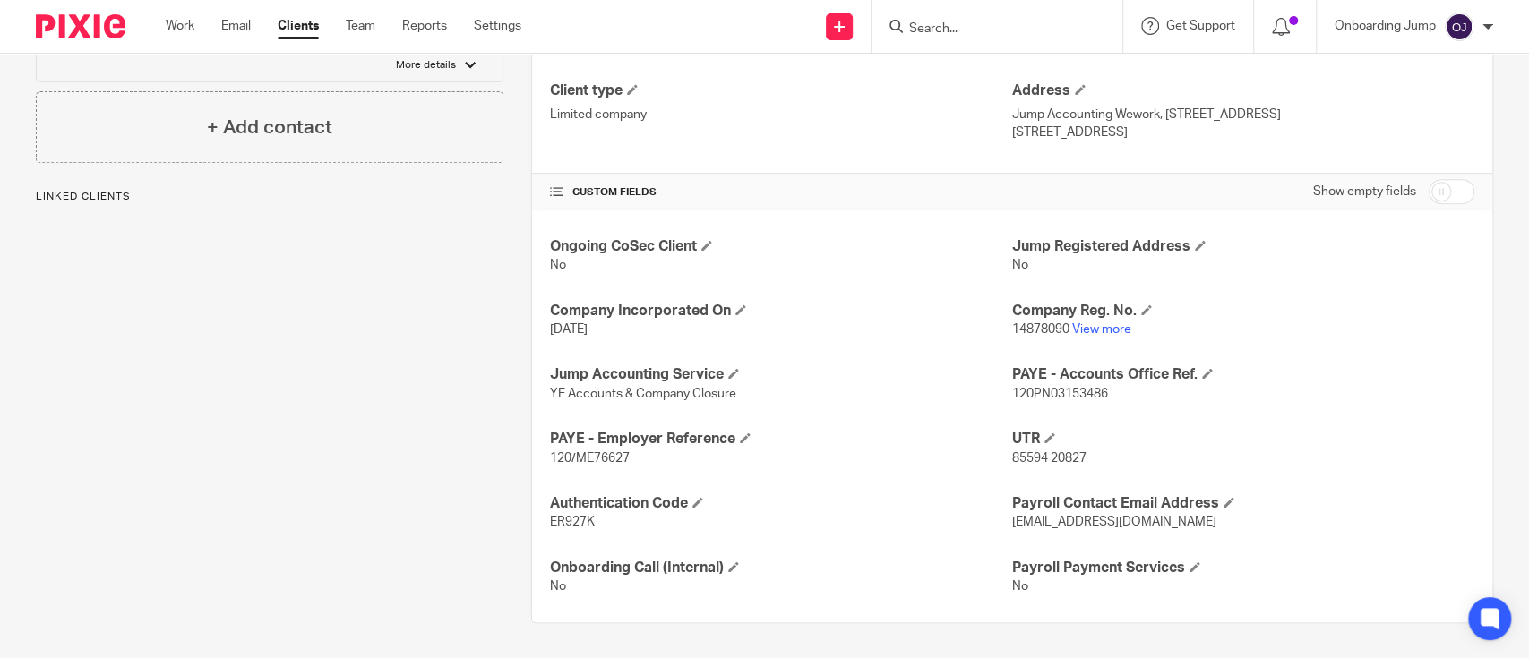
scroll to position [459, 0]
click at [1080, 329] on link "View more" at bounding box center [1101, 330] width 59 height 13
click at [958, 23] on input "Search" at bounding box center [987, 29] width 161 height 16
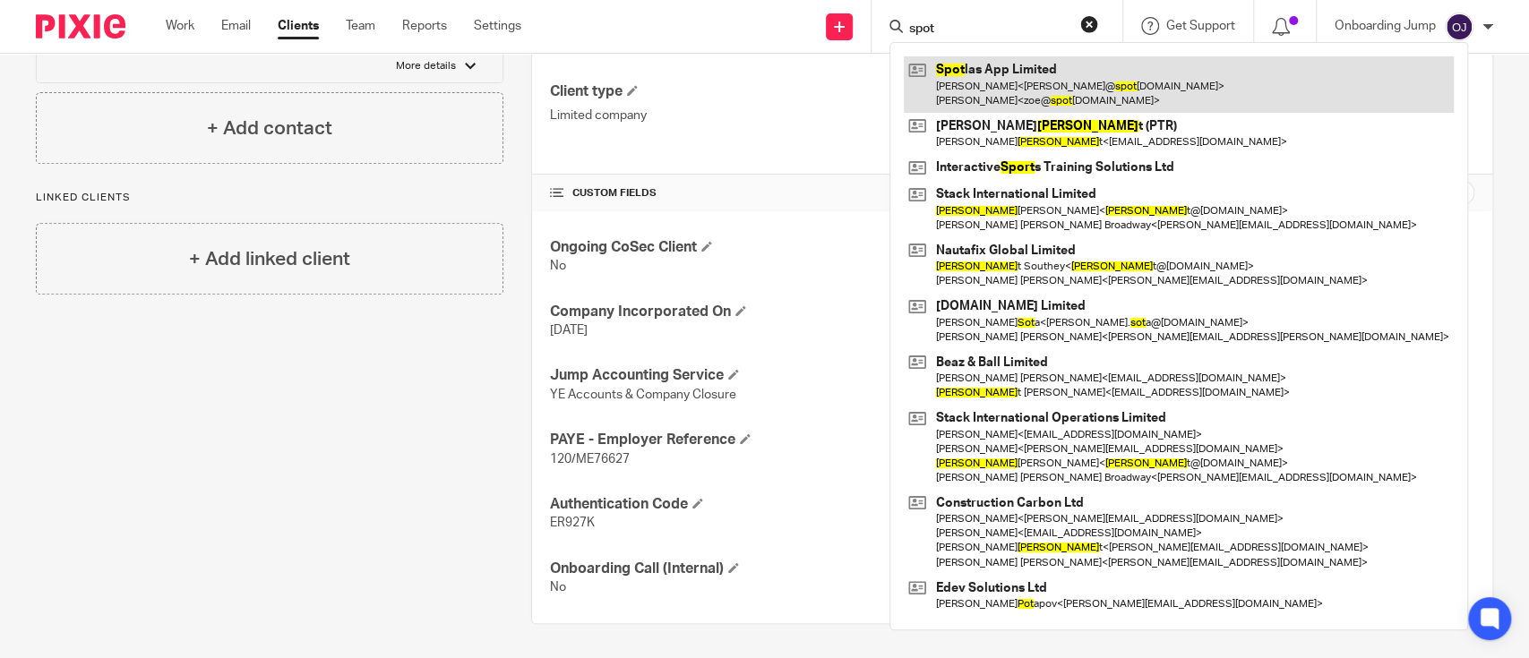
type input "spot"
click at [965, 97] on link at bounding box center [1179, 84] width 550 height 56
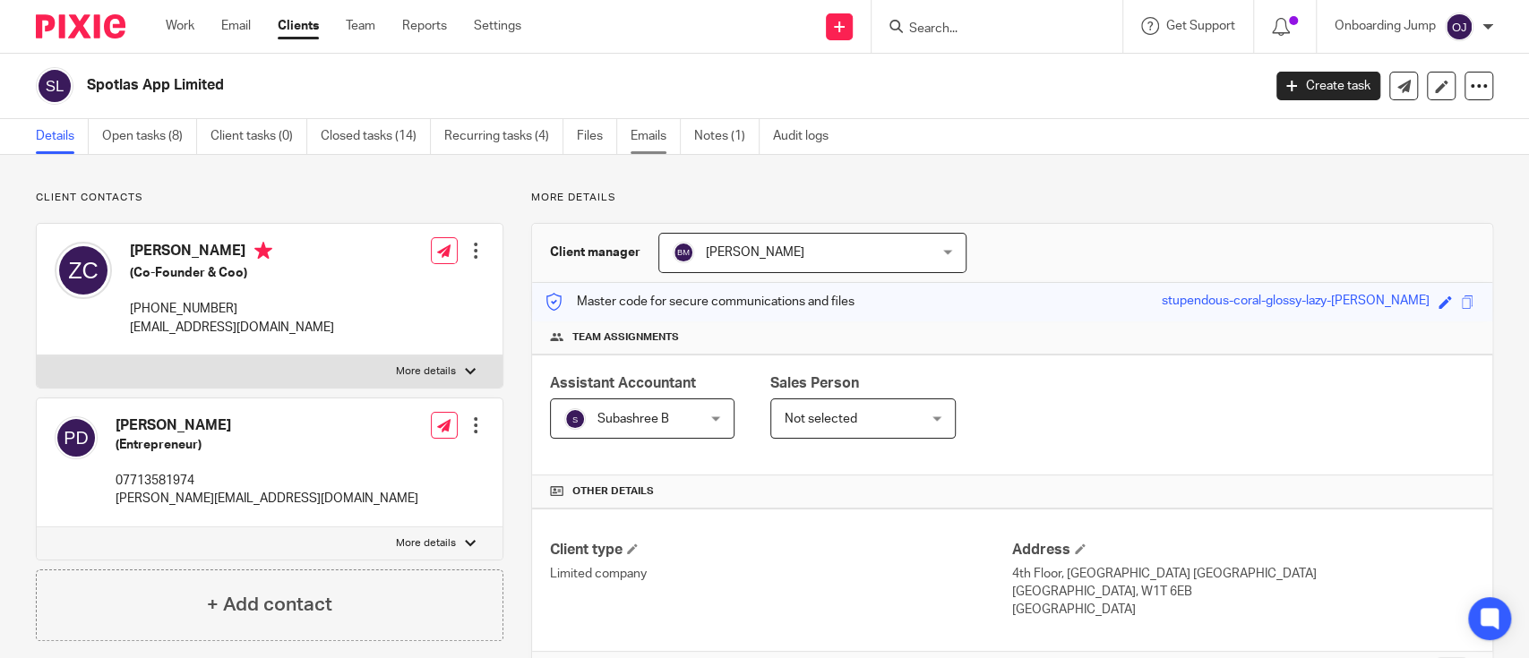
click at [657, 141] on link "Emails" at bounding box center [656, 136] width 50 height 35
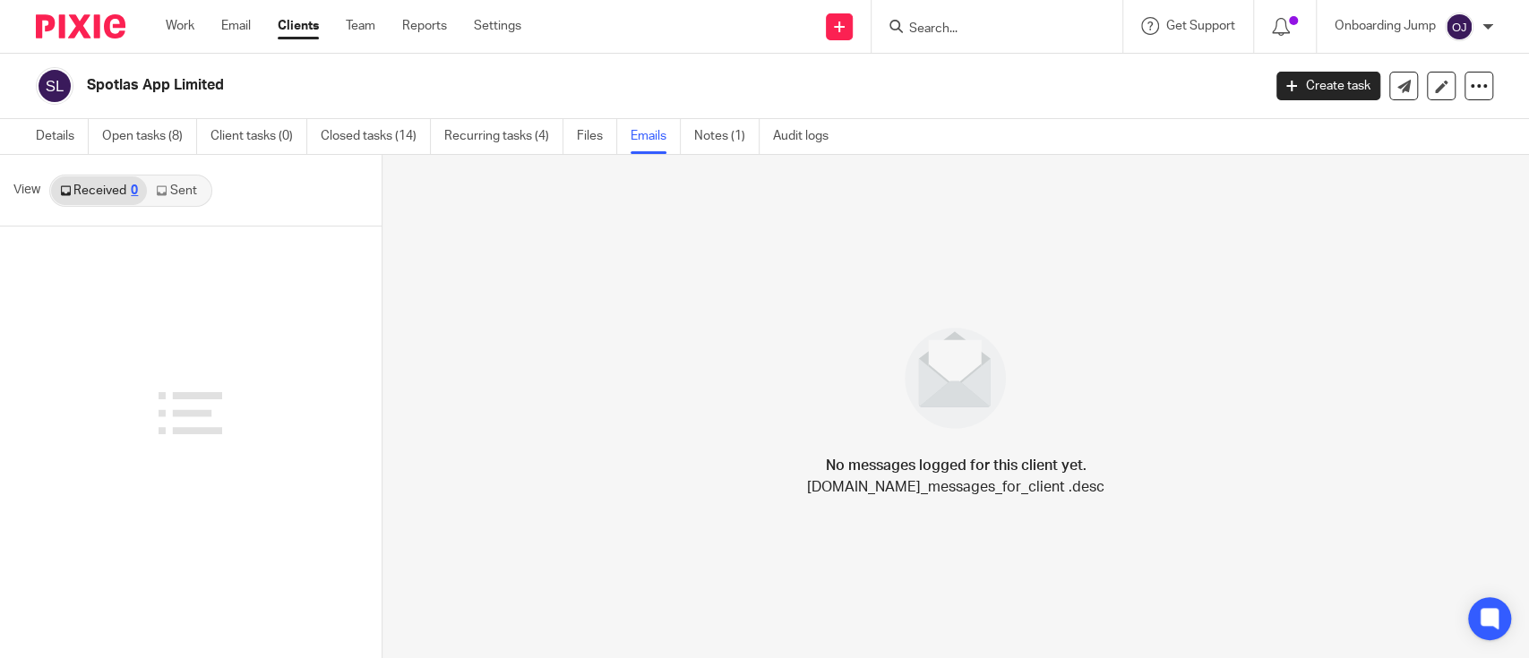
click at [531, 503] on div "No messages logged for this client yet. [DOMAIN_NAME]_messages_for_client .desc" at bounding box center [955, 406] width 1147 height 503
click at [66, 132] on link "Details" at bounding box center [62, 136] width 53 height 35
click at [185, 193] on link "Sent 25" at bounding box center [185, 190] width 77 height 29
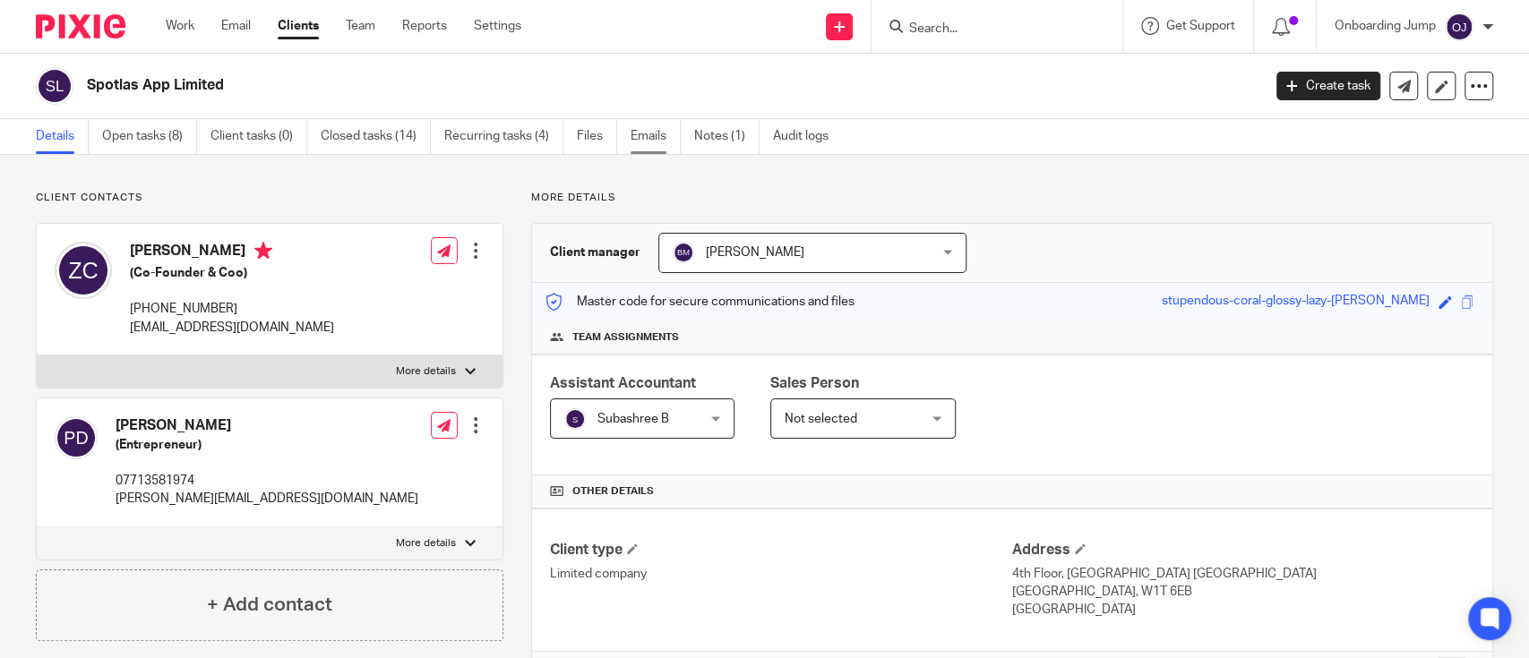
click at [641, 141] on link "Emails" at bounding box center [656, 136] width 50 height 35
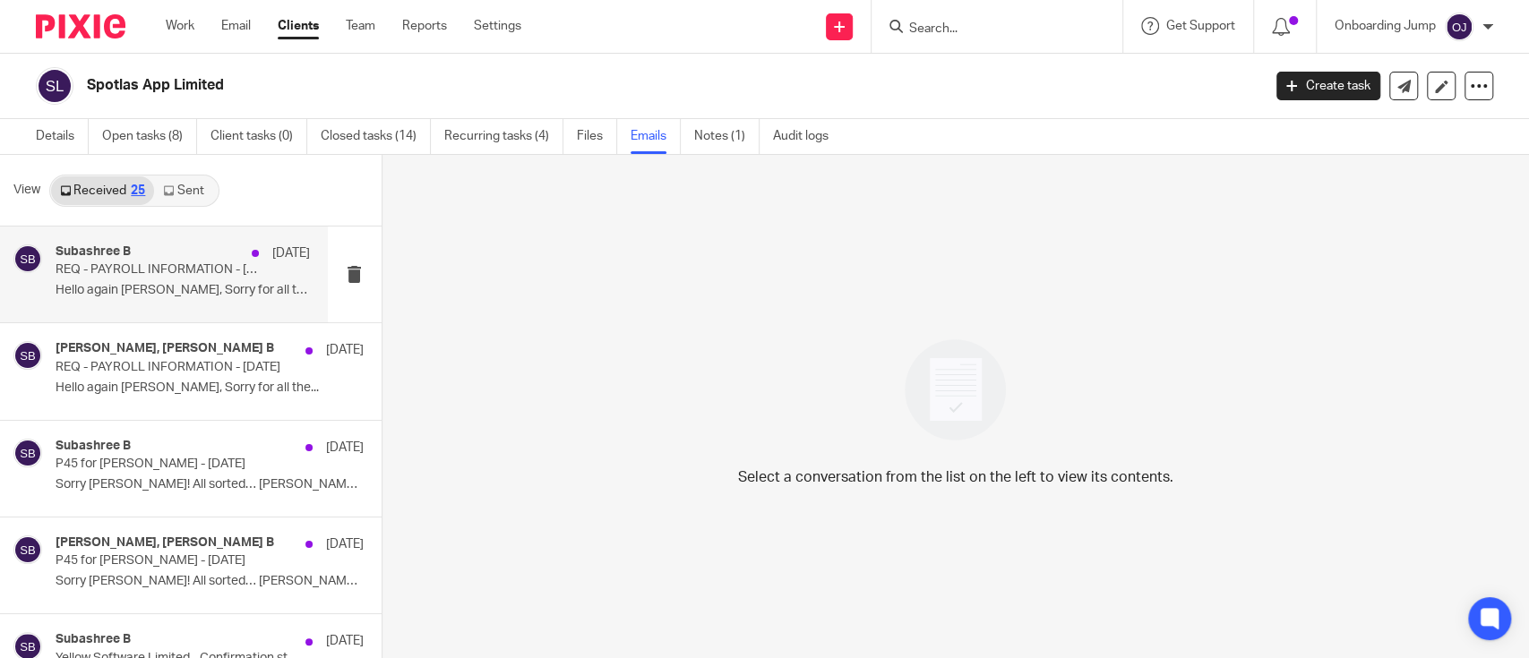
click at [179, 302] on div "[PERSON_NAME] B [DATE] REQ - PAYROLL INFORMATION - [DATE] Hello again [PERSON_N…" at bounding box center [183, 275] width 254 height 60
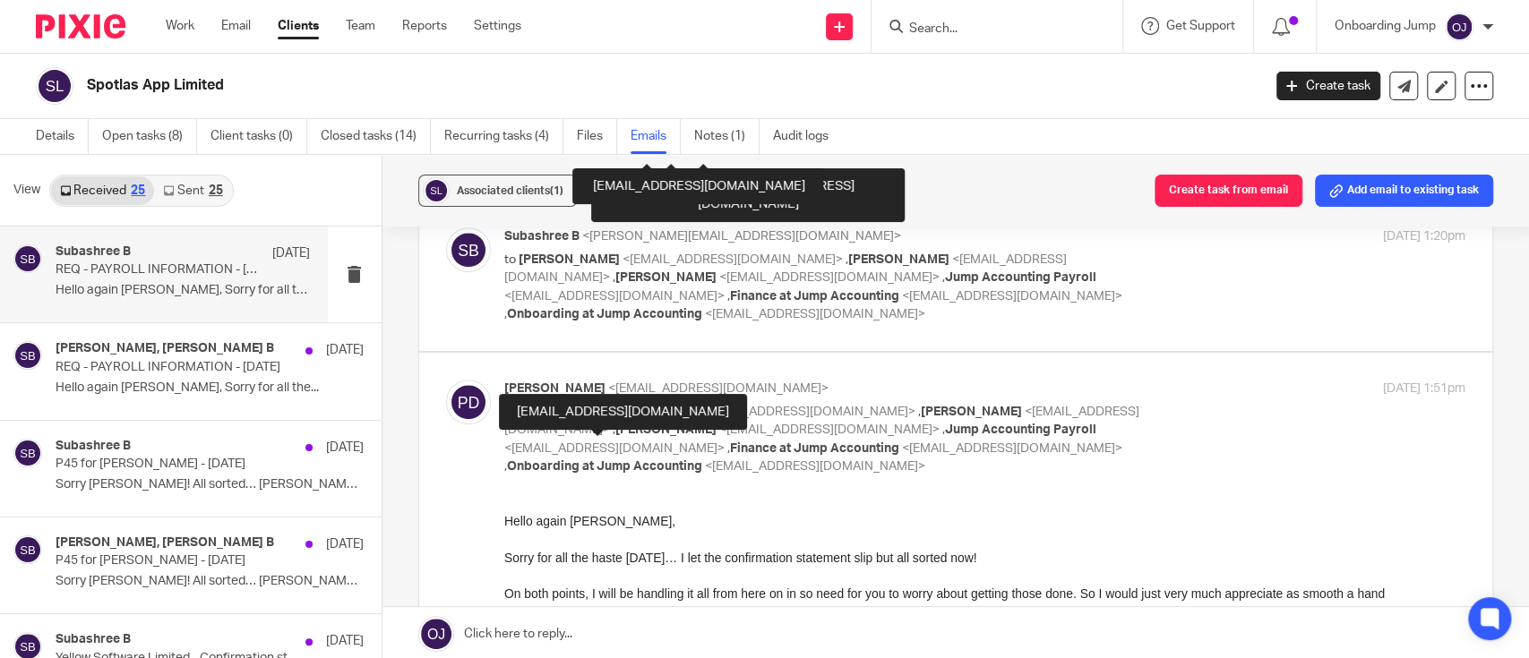
scroll to position [1182, 0]
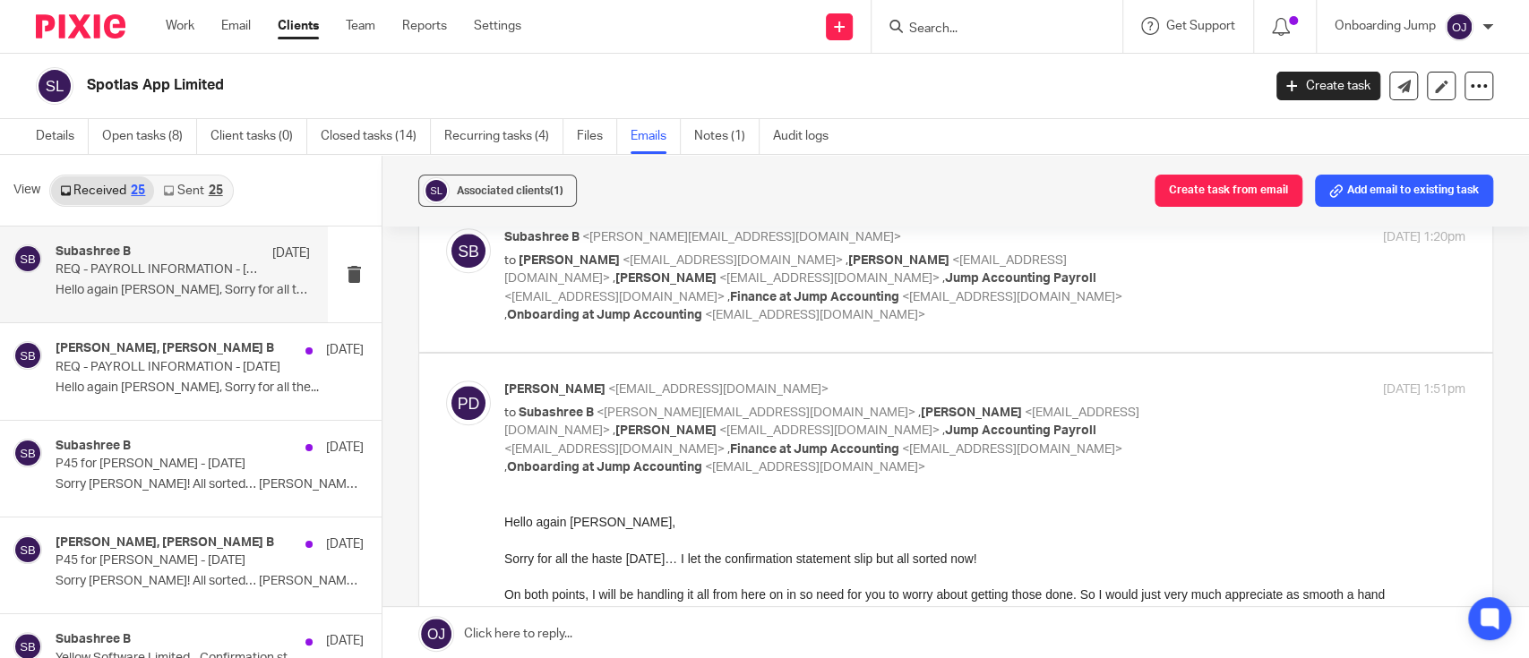
click at [39, 116] on div "Spotlas App Limited Create task Update from Companies House Export data Merge A…" at bounding box center [764, 86] width 1529 height 65
click at [56, 140] on link "Details" at bounding box center [62, 136] width 53 height 35
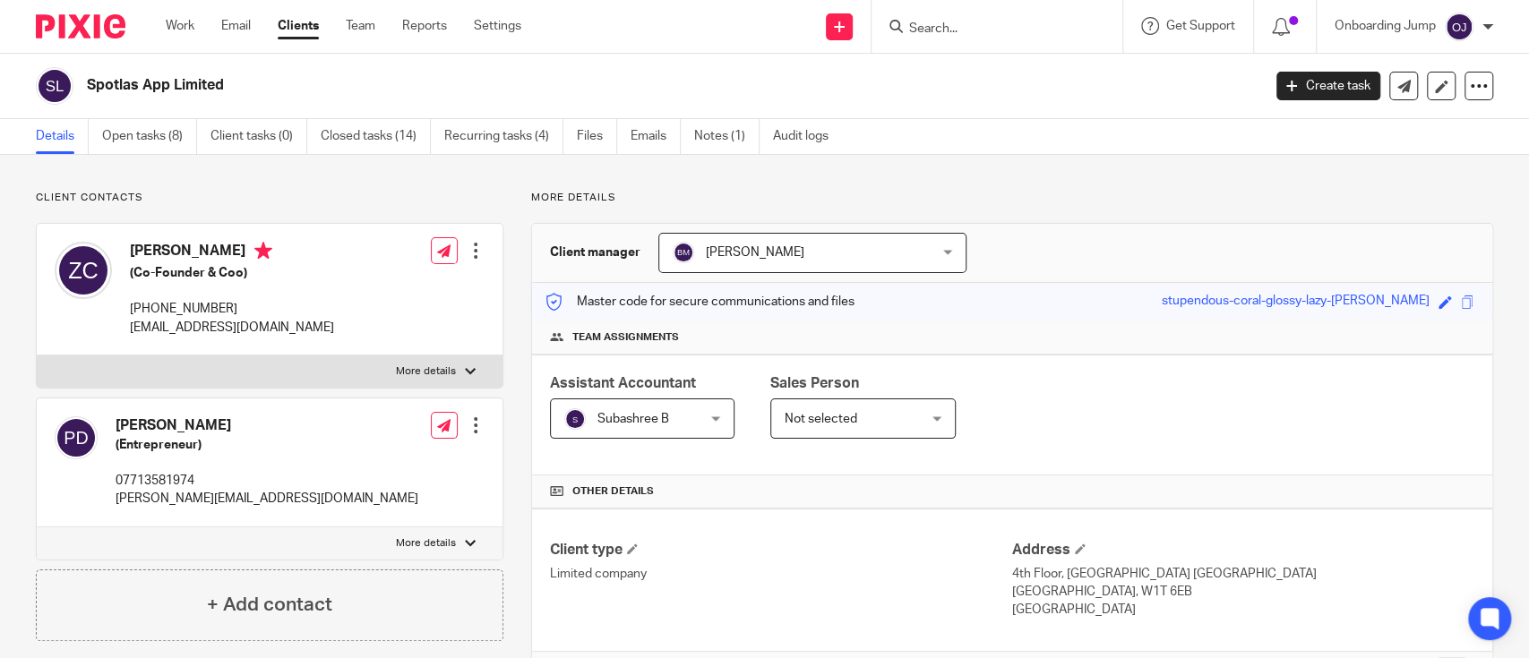
drag, startPoint x: 230, startPoint y: 88, endPoint x: 82, endPoint y: 104, distance: 149.6
click at [82, 104] on div "Spotlas App Limited" at bounding box center [643, 86] width 1214 height 38
copy div "Spotlas App Limited"
